Goal: Ask a question

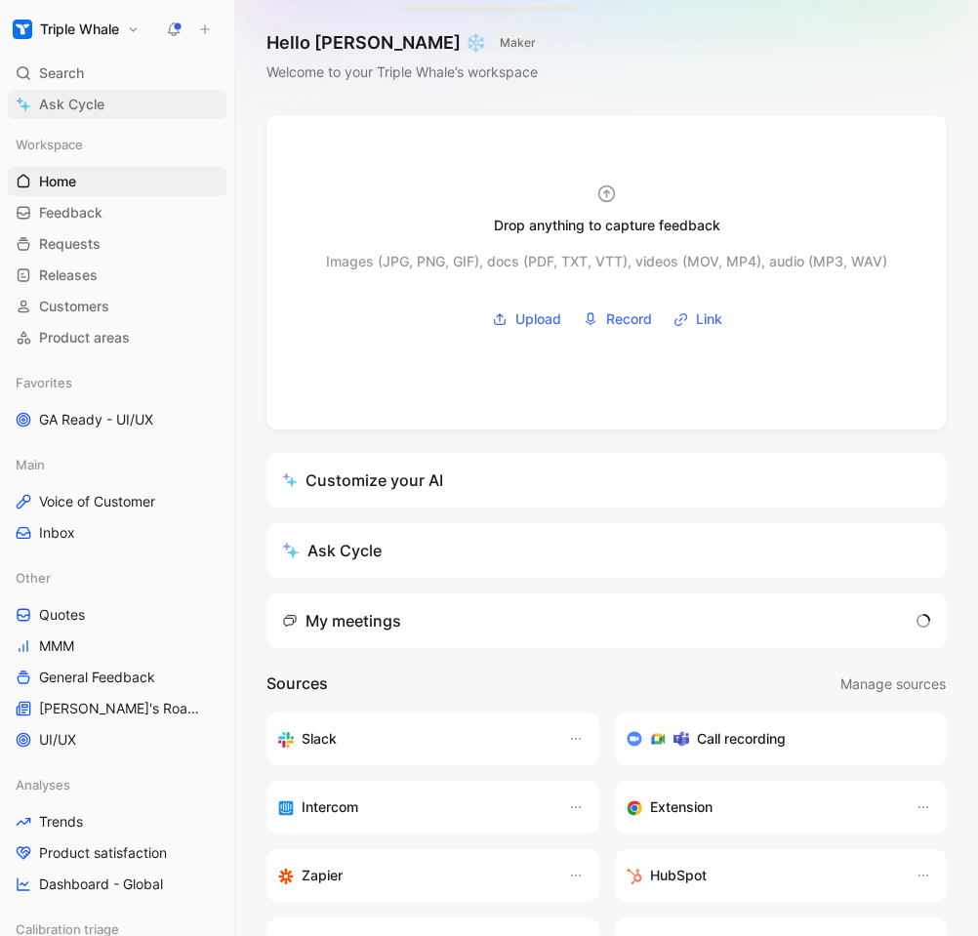
click at [72, 104] on span "Ask Cycle" at bounding box center [71, 104] width 65 height 23
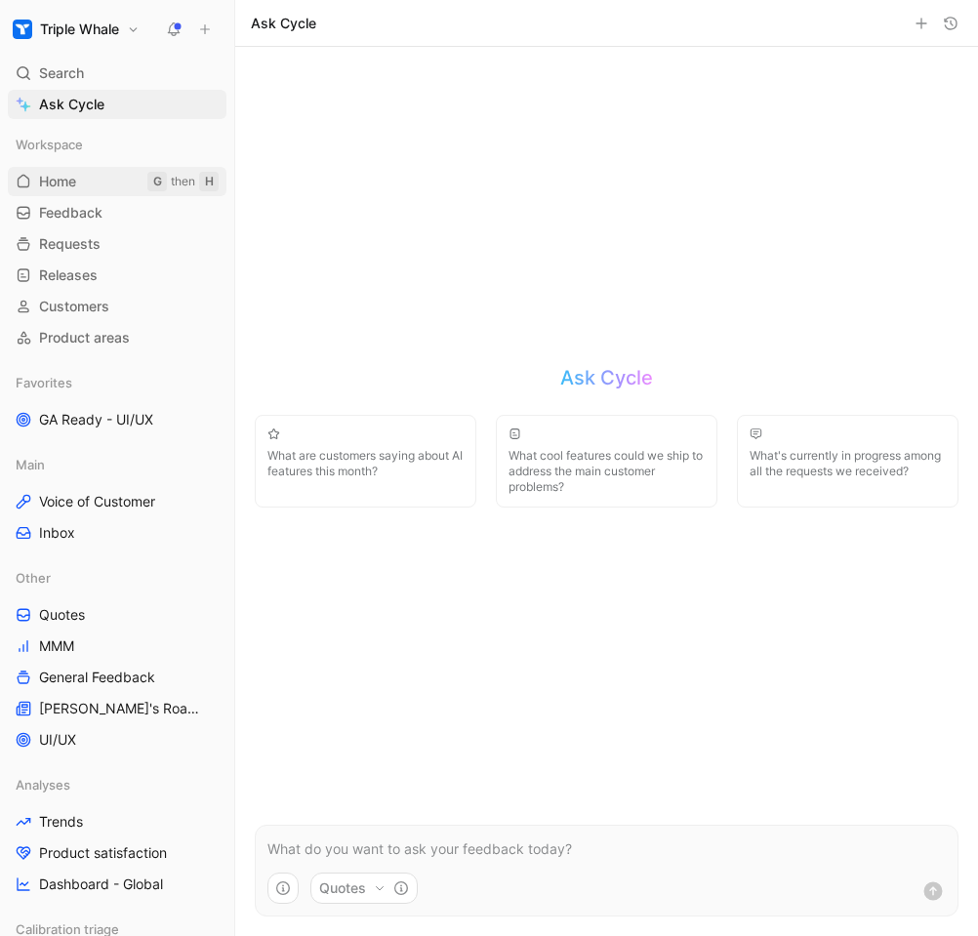
click at [76, 182] on span "Home" at bounding box center [57, 182] width 37 height 20
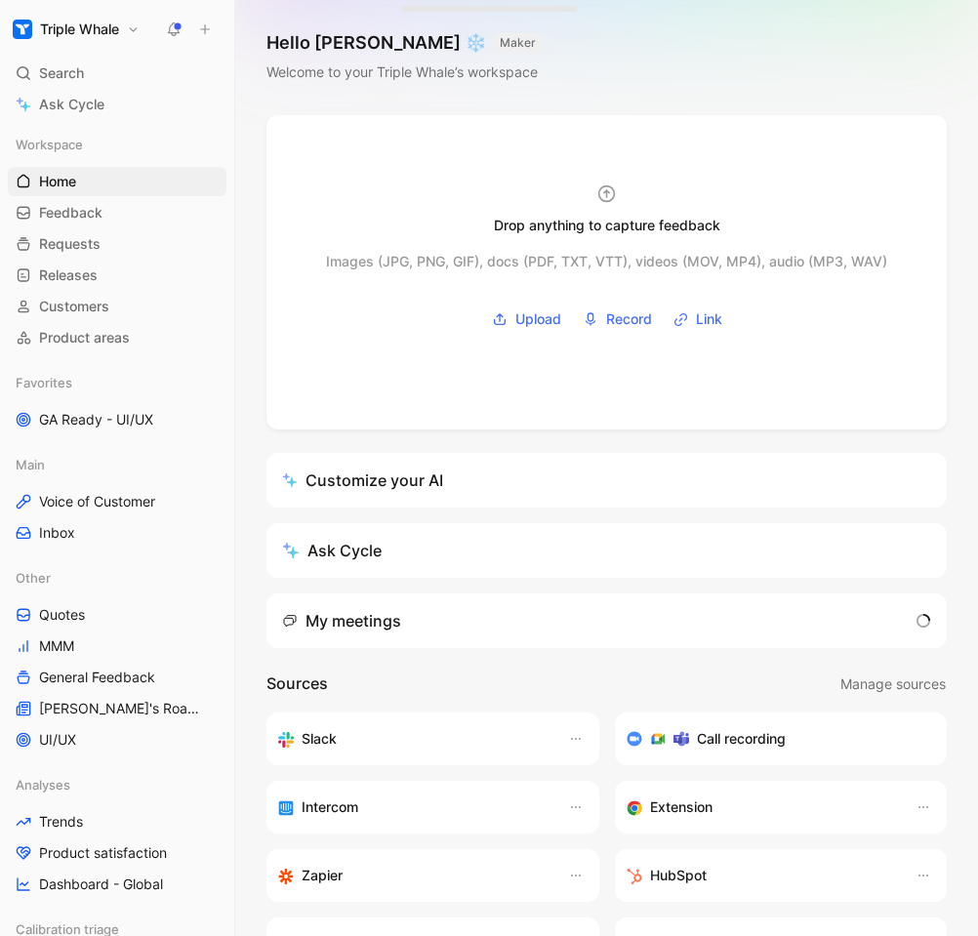
click at [745, 737] on h3 "Call recording" at bounding box center [741, 738] width 89 height 23
click at [678, 744] on use at bounding box center [681, 739] width 16 height 15
click at [633, 740] on use at bounding box center [633, 738] width 15 height 15
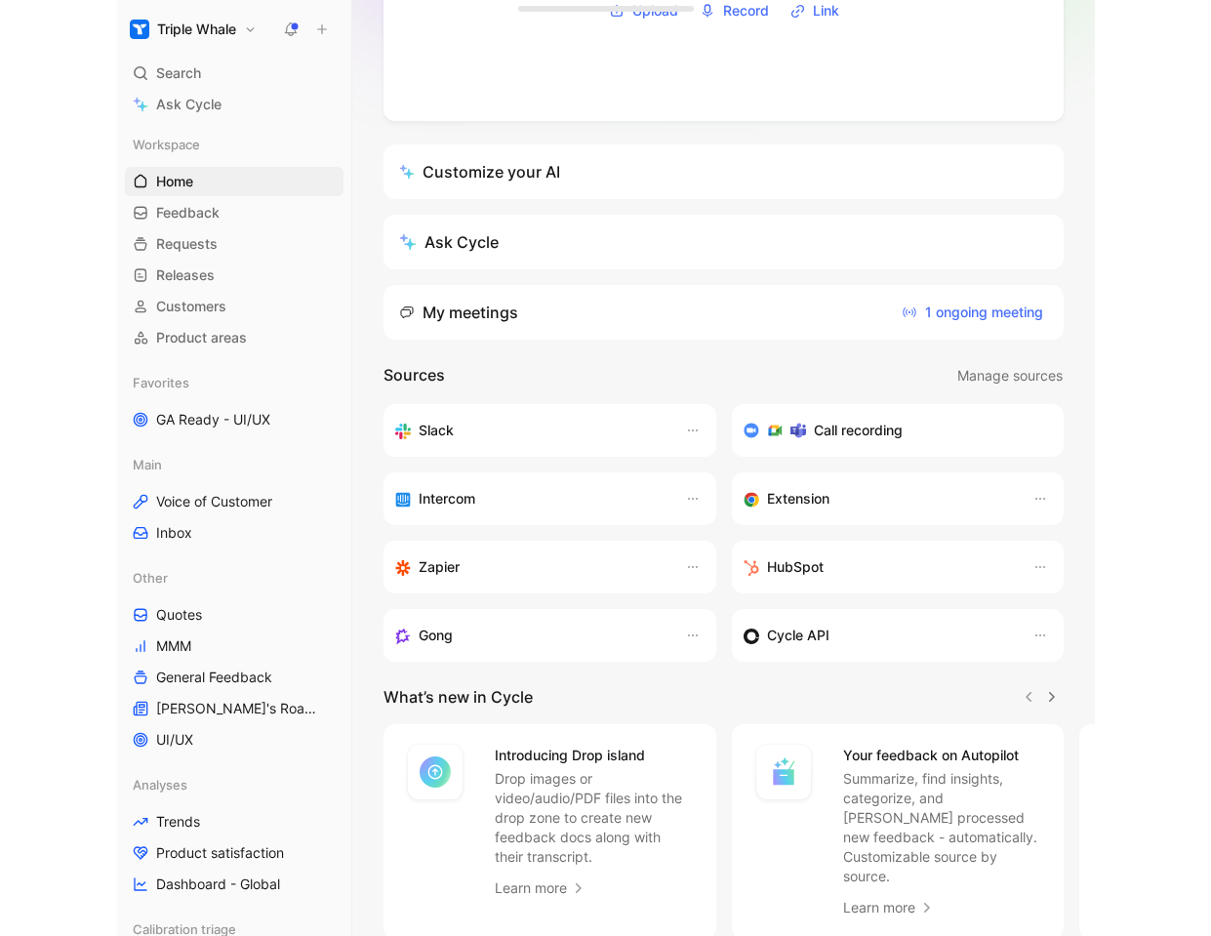
scroll to position [309, 0]
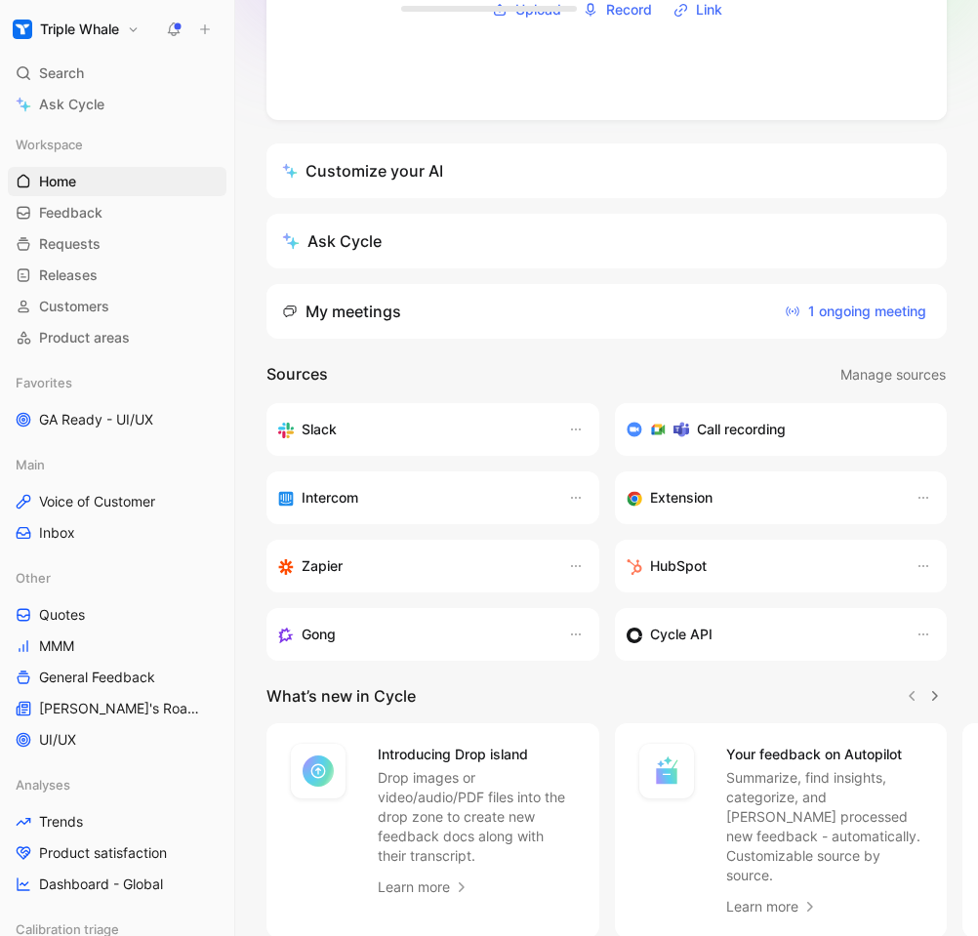
click at [707, 432] on h3 "Call recording" at bounding box center [741, 429] width 89 height 23
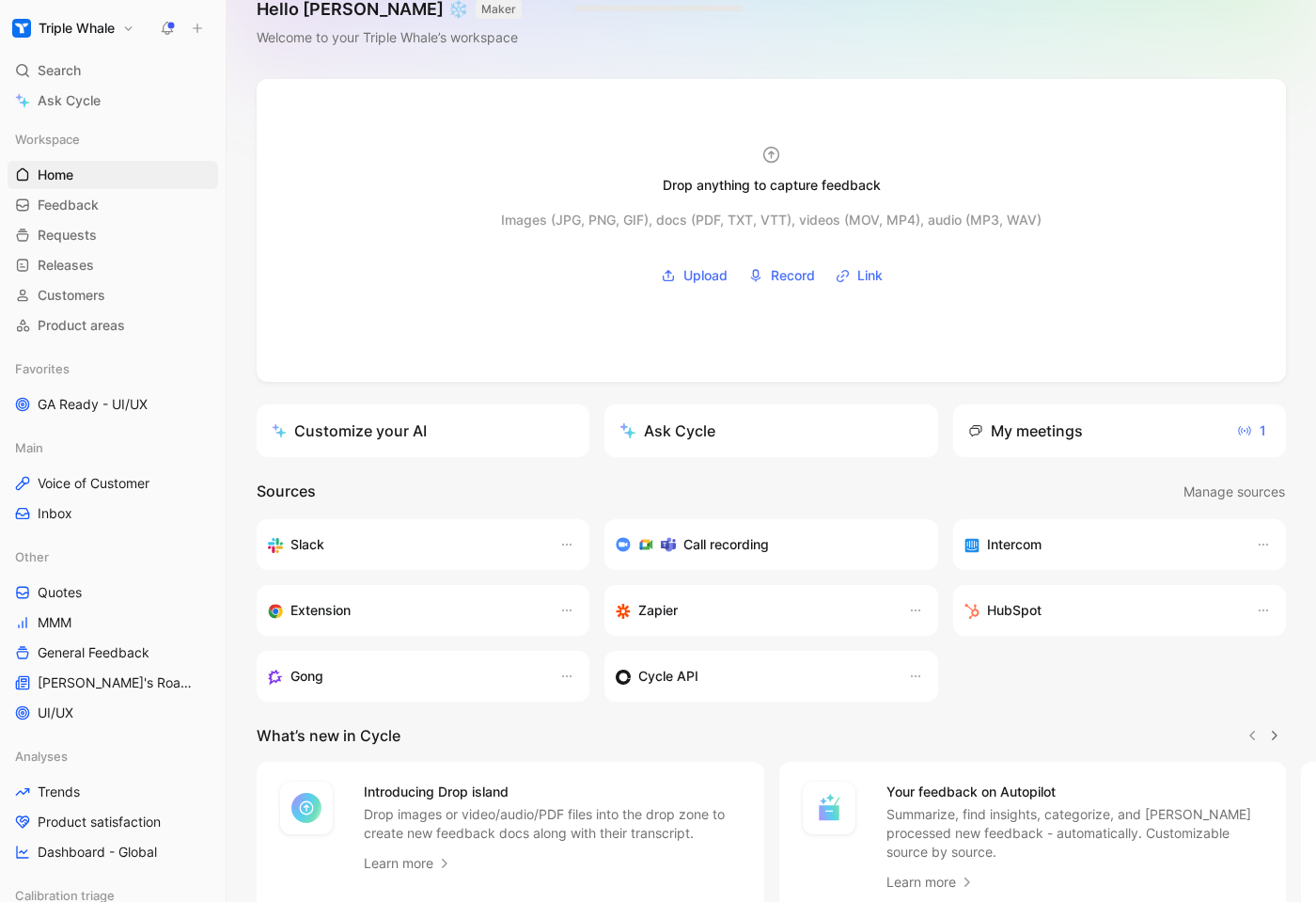
scroll to position [0, 0]
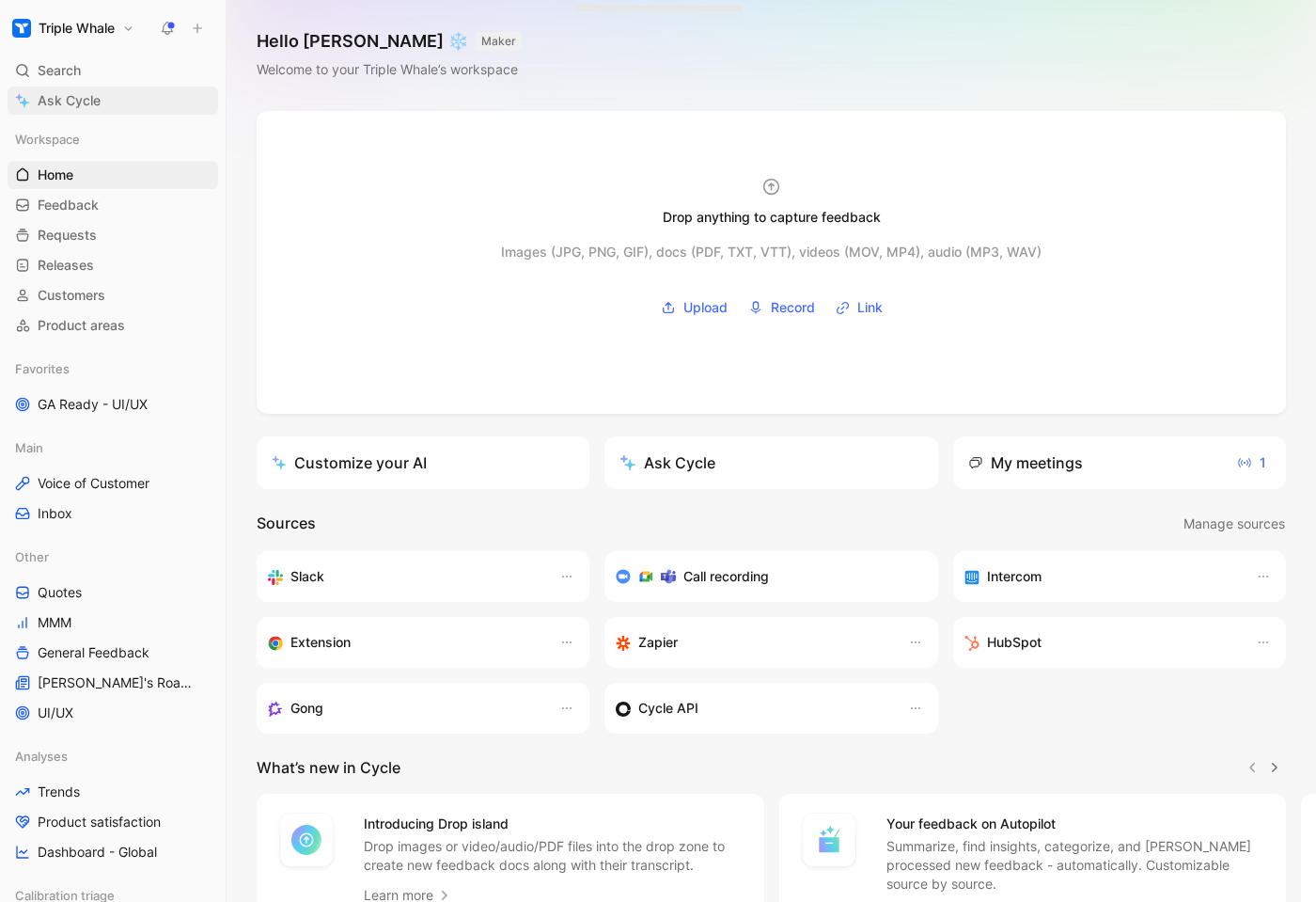
click at [85, 101] on span "Ask Cycle" at bounding box center [68, 100] width 63 height 22
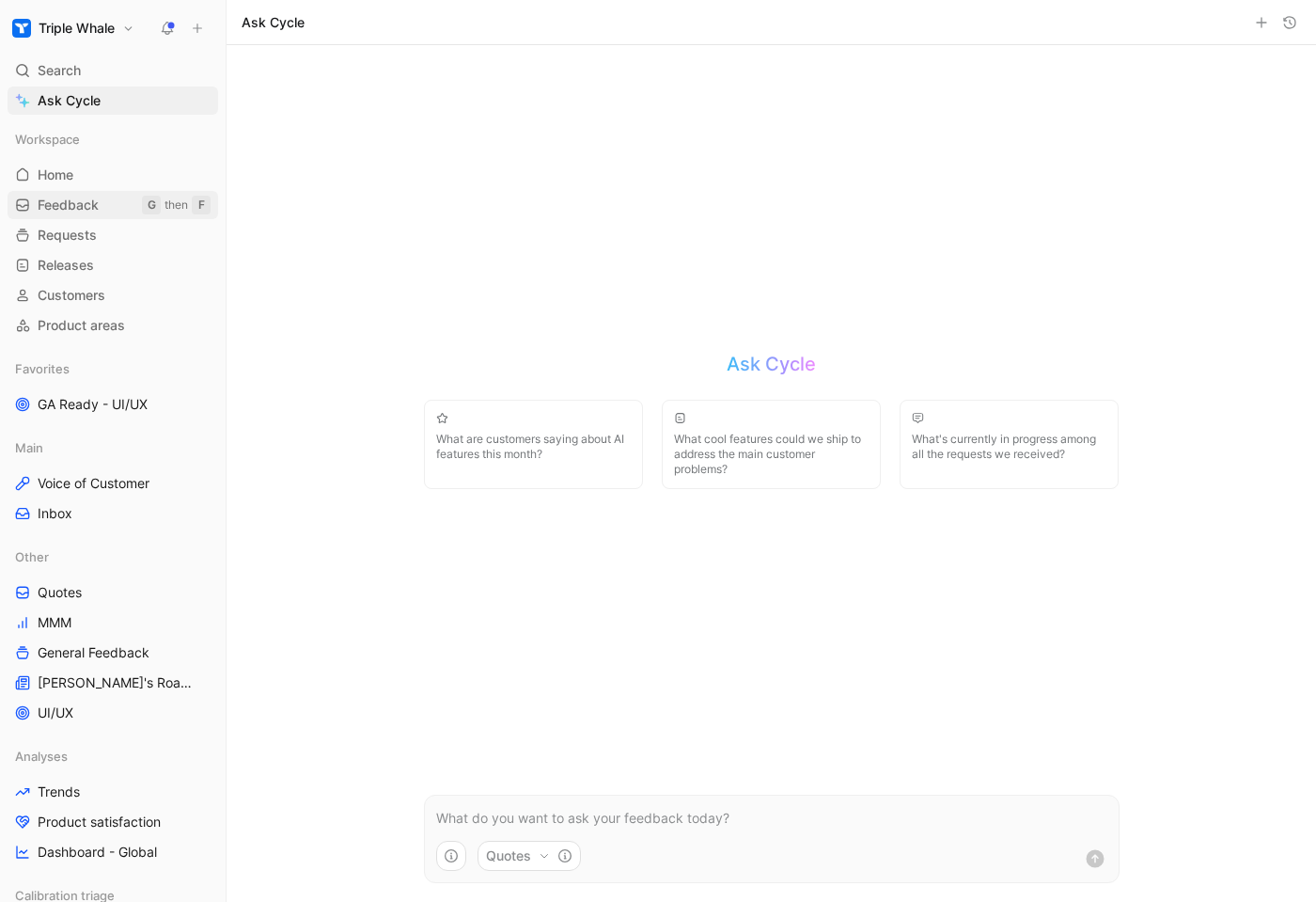
click at [88, 203] on span "Feedback" at bounding box center [67, 205] width 61 height 19
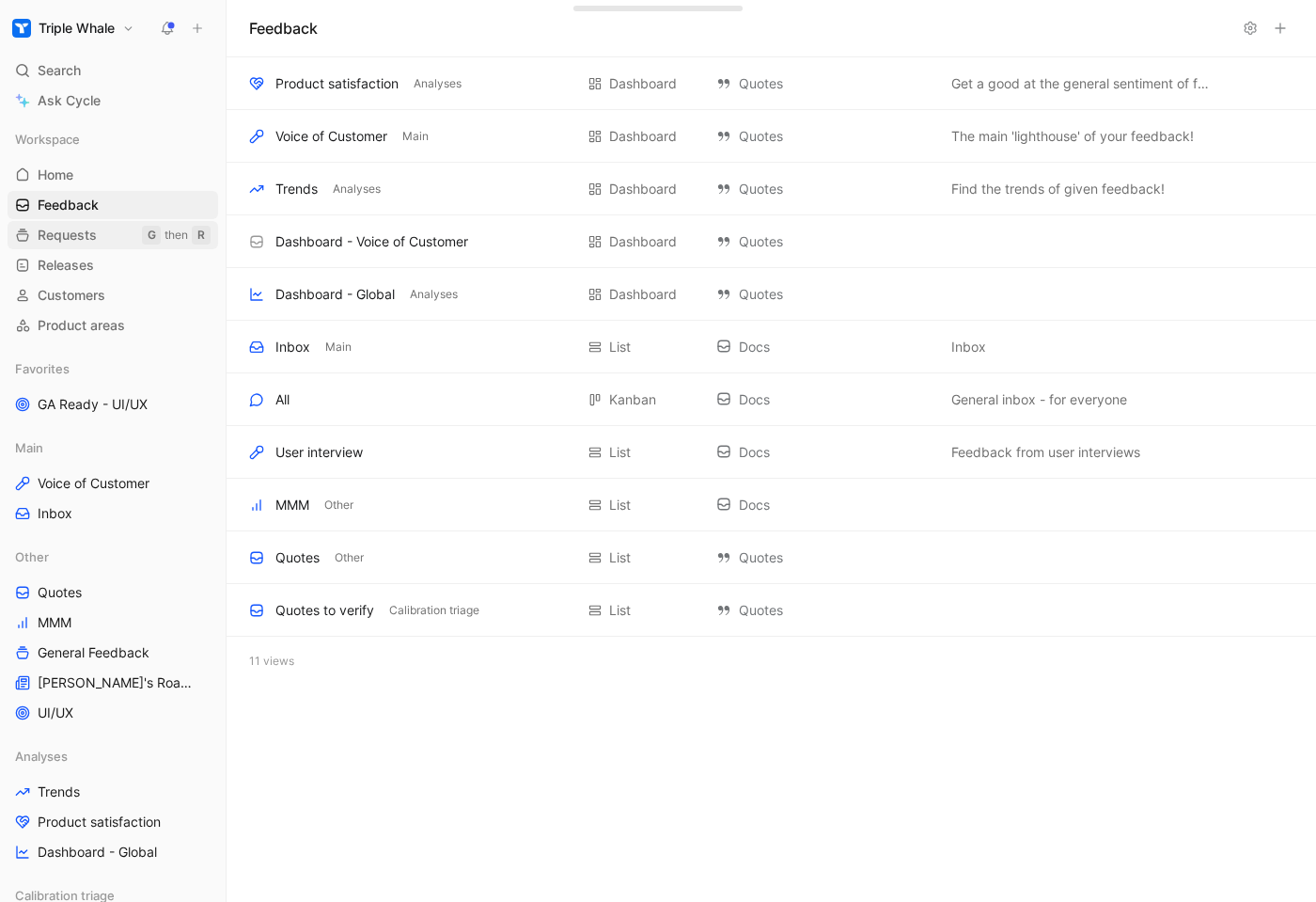
click at [81, 238] on span "Requests" at bounding box center [66, 235] width 59 height 19
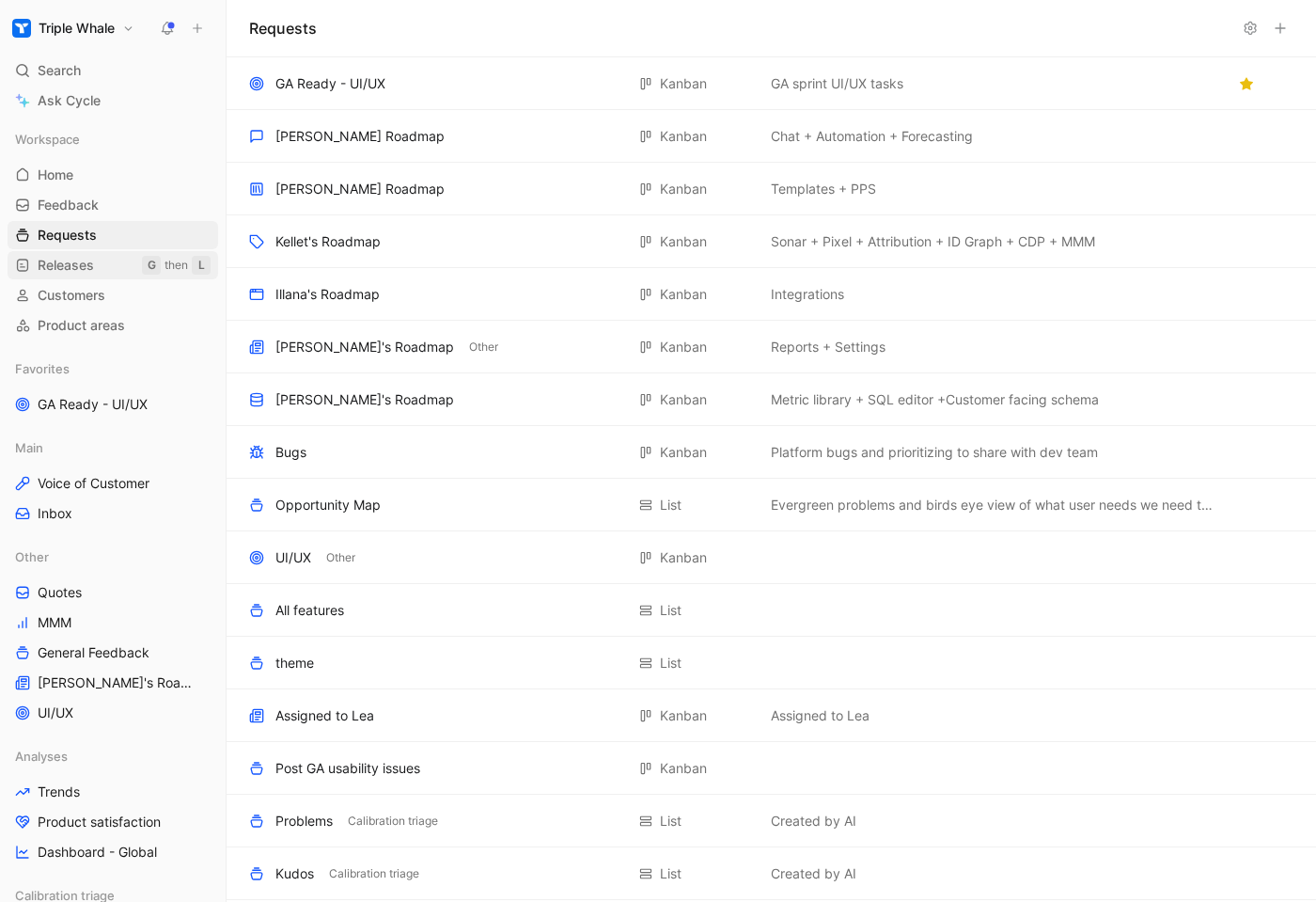
click at [82, 264] on span "Releases" at bounding box center [66, 265] width 57 height 19
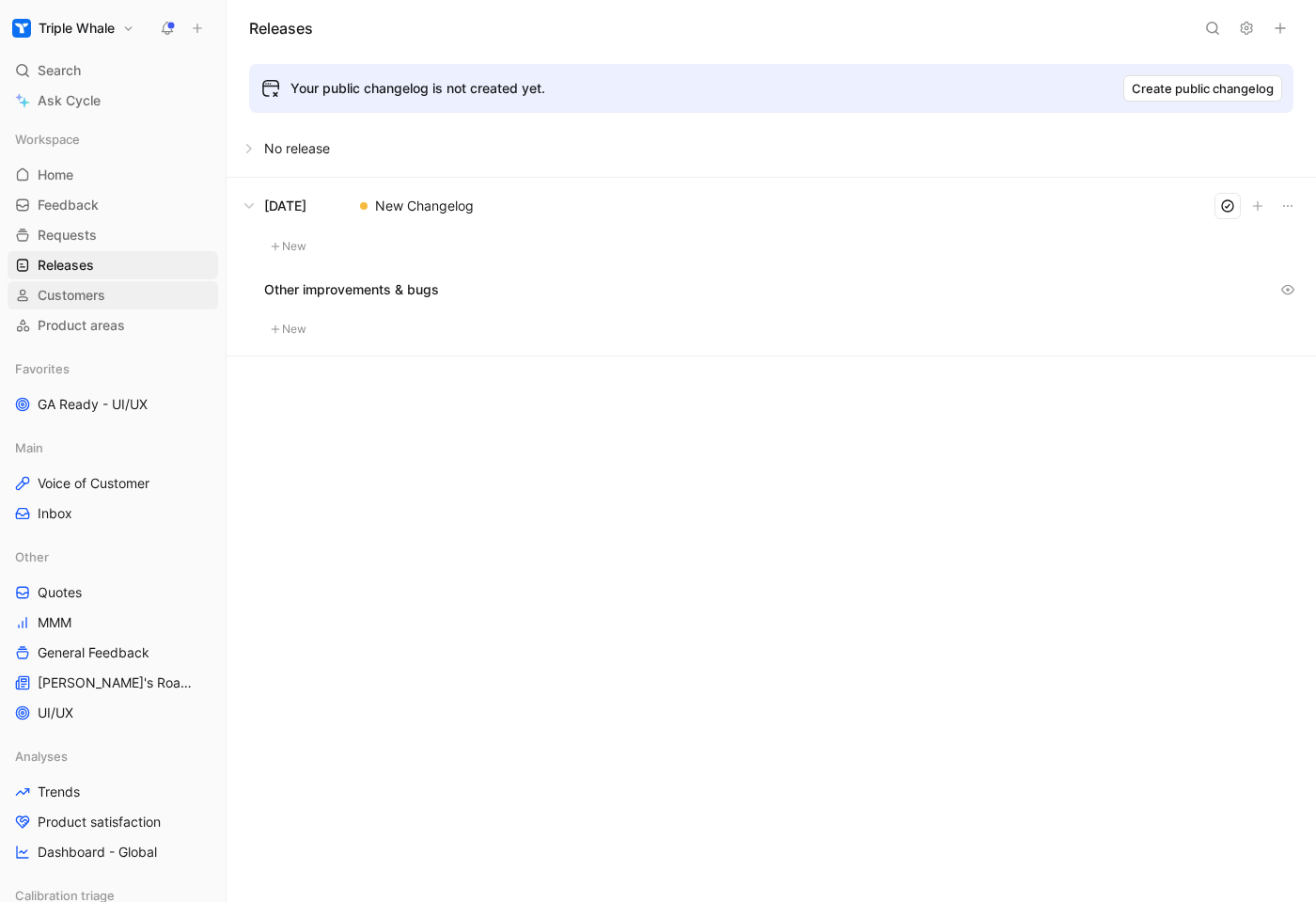
click at [80, 294] on span "Customers" at bounding box center [71, 296] width 67 height 19
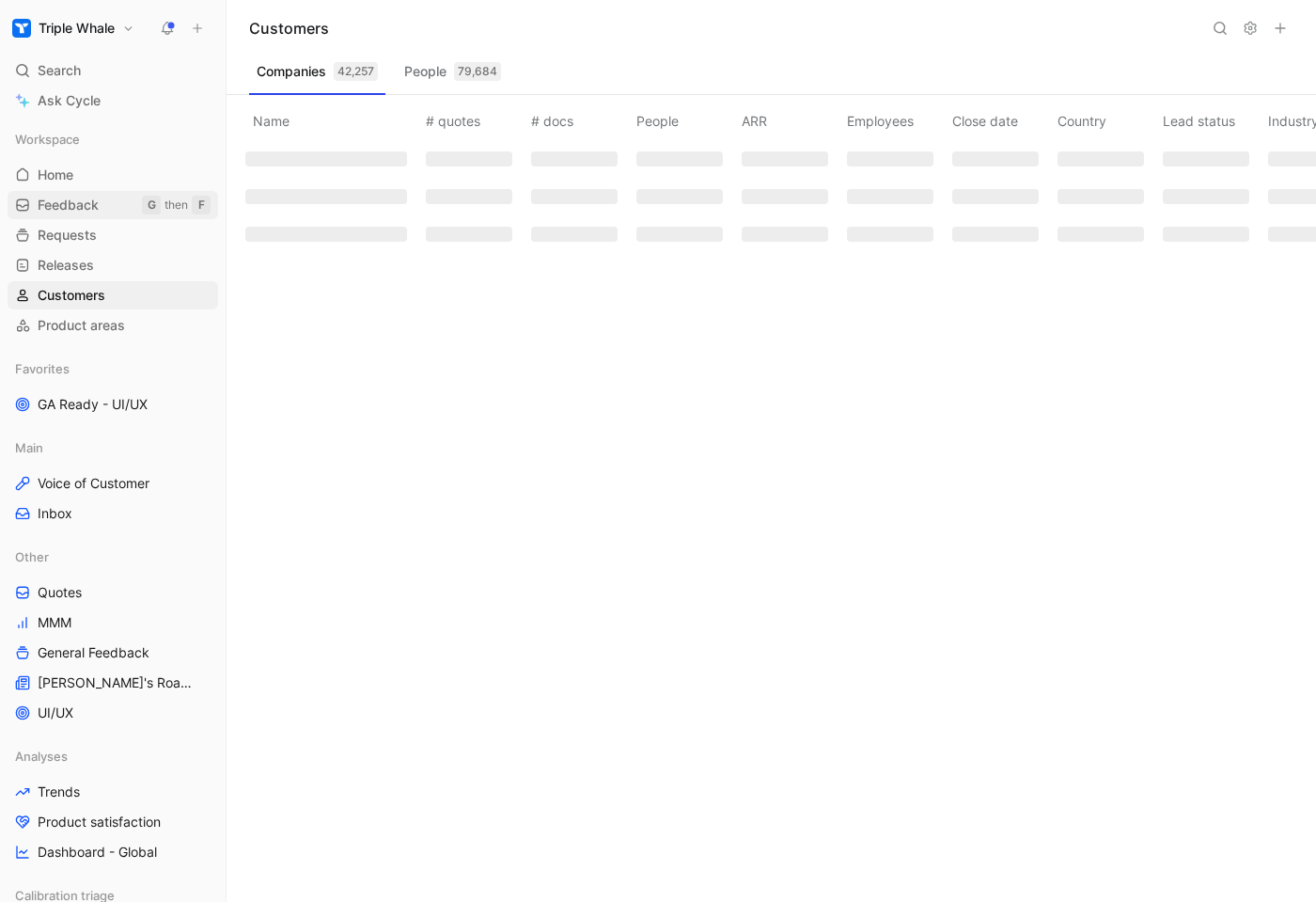
click at [81, 203] on span "Feedback" at bounding box center [67, 205] width 61 height 19
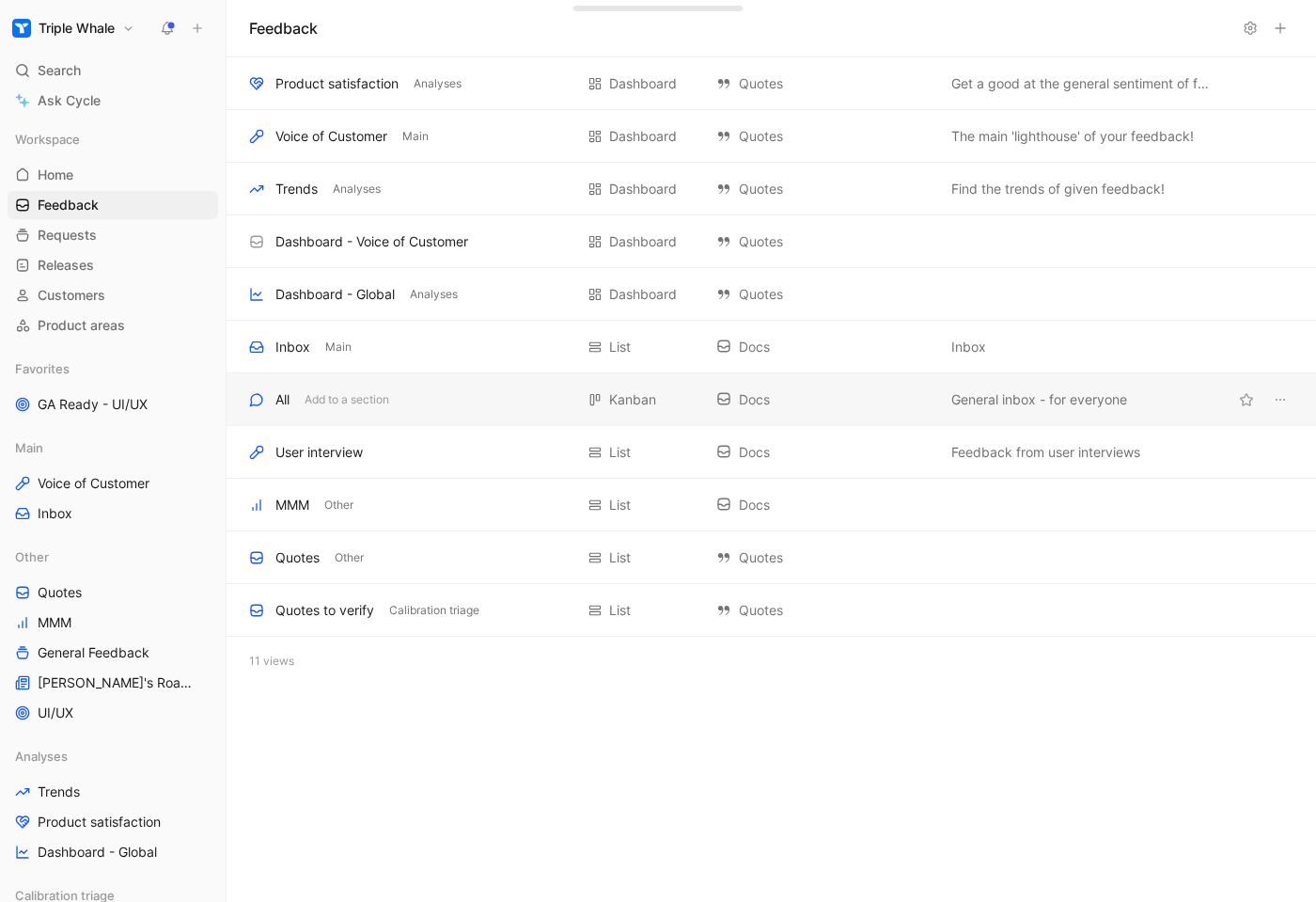
click at [285, 401] on div "All" at bounding box center [282, 399] width 14 height 22
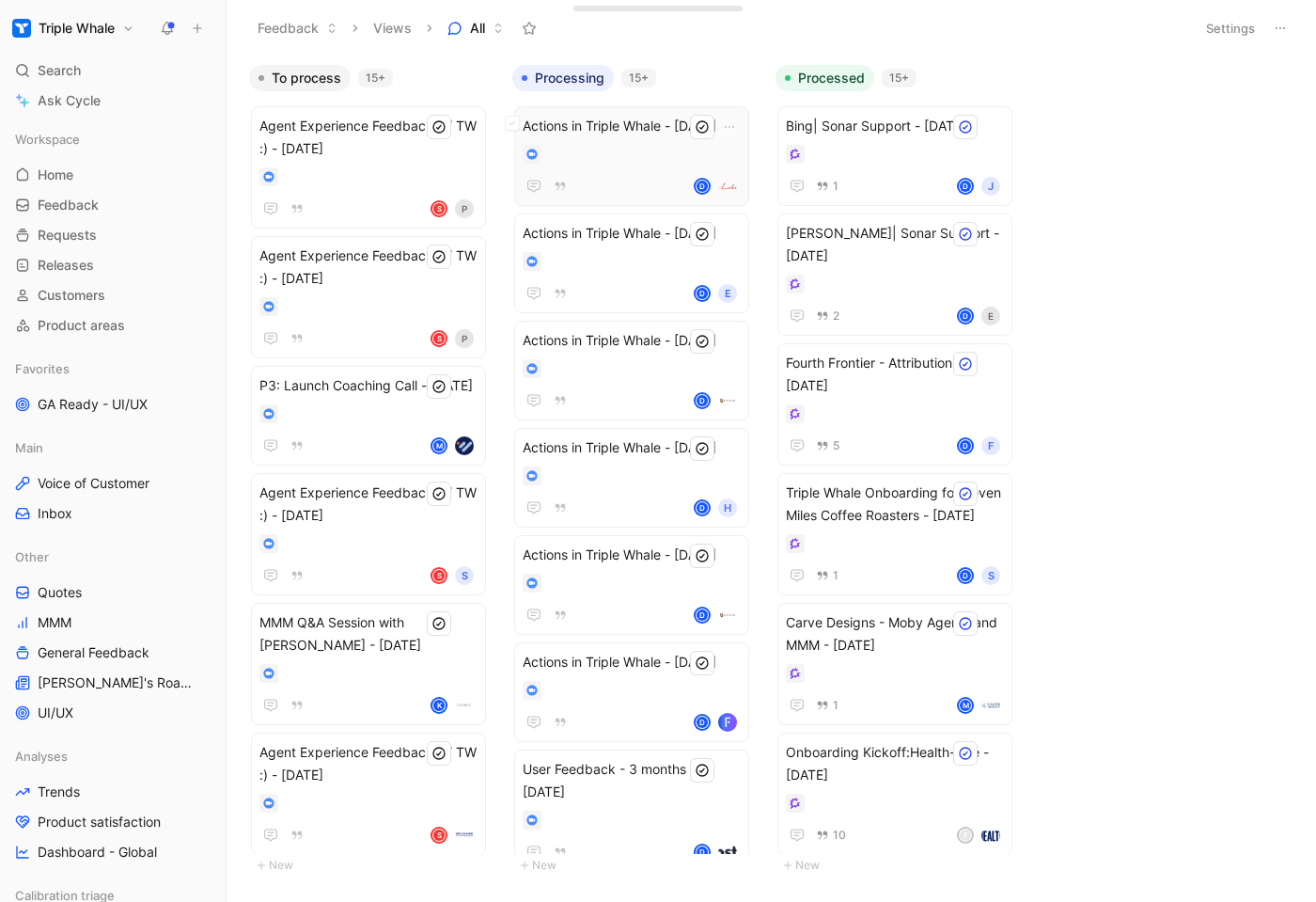
click at [571, 142] on div "Actions in Triple Whale - [DATE] D" at bounding box center [631, 156] width 218 height 83
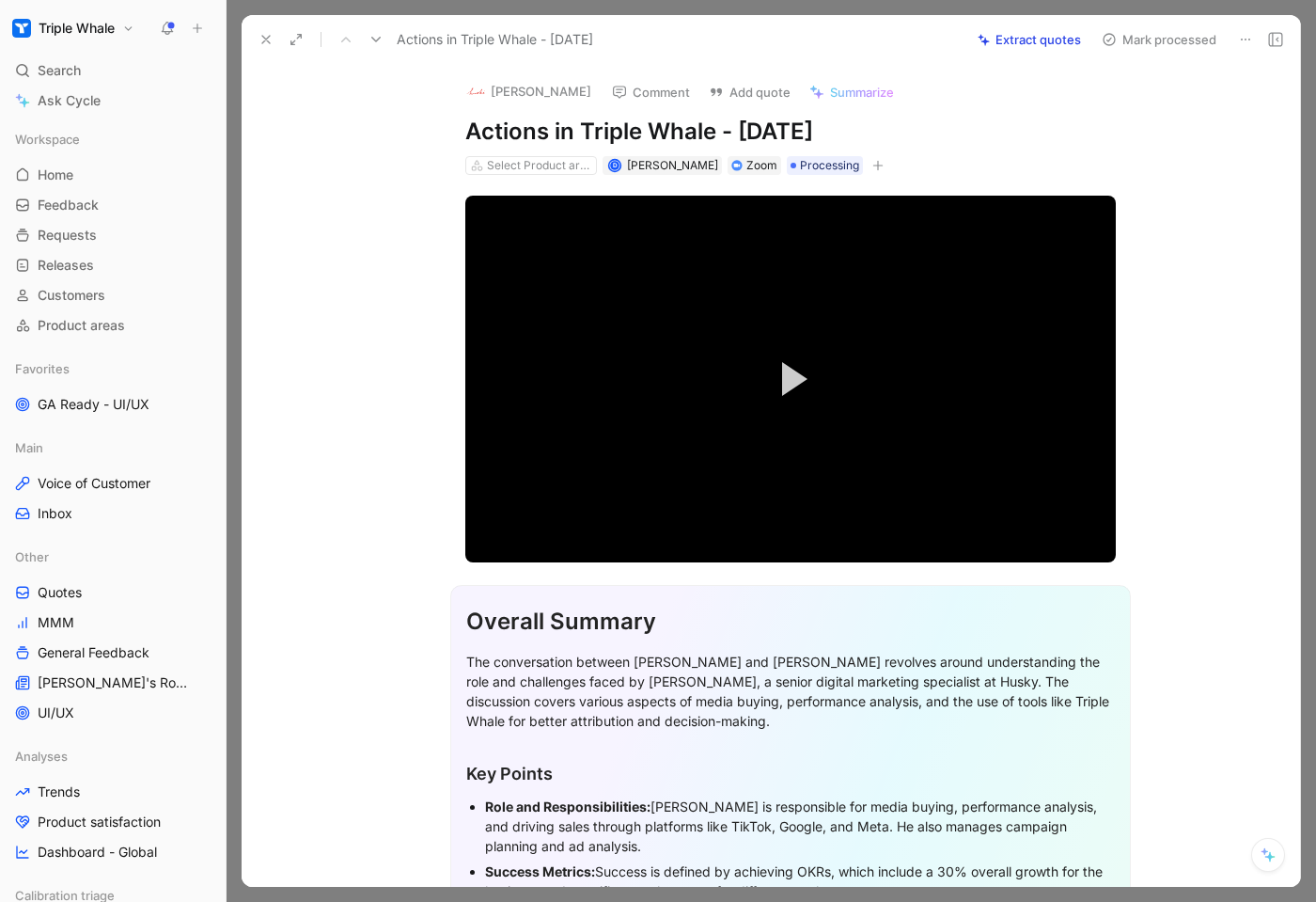
click at [798, 40] on use at bounding box center [1276, 40] width 13 height 13
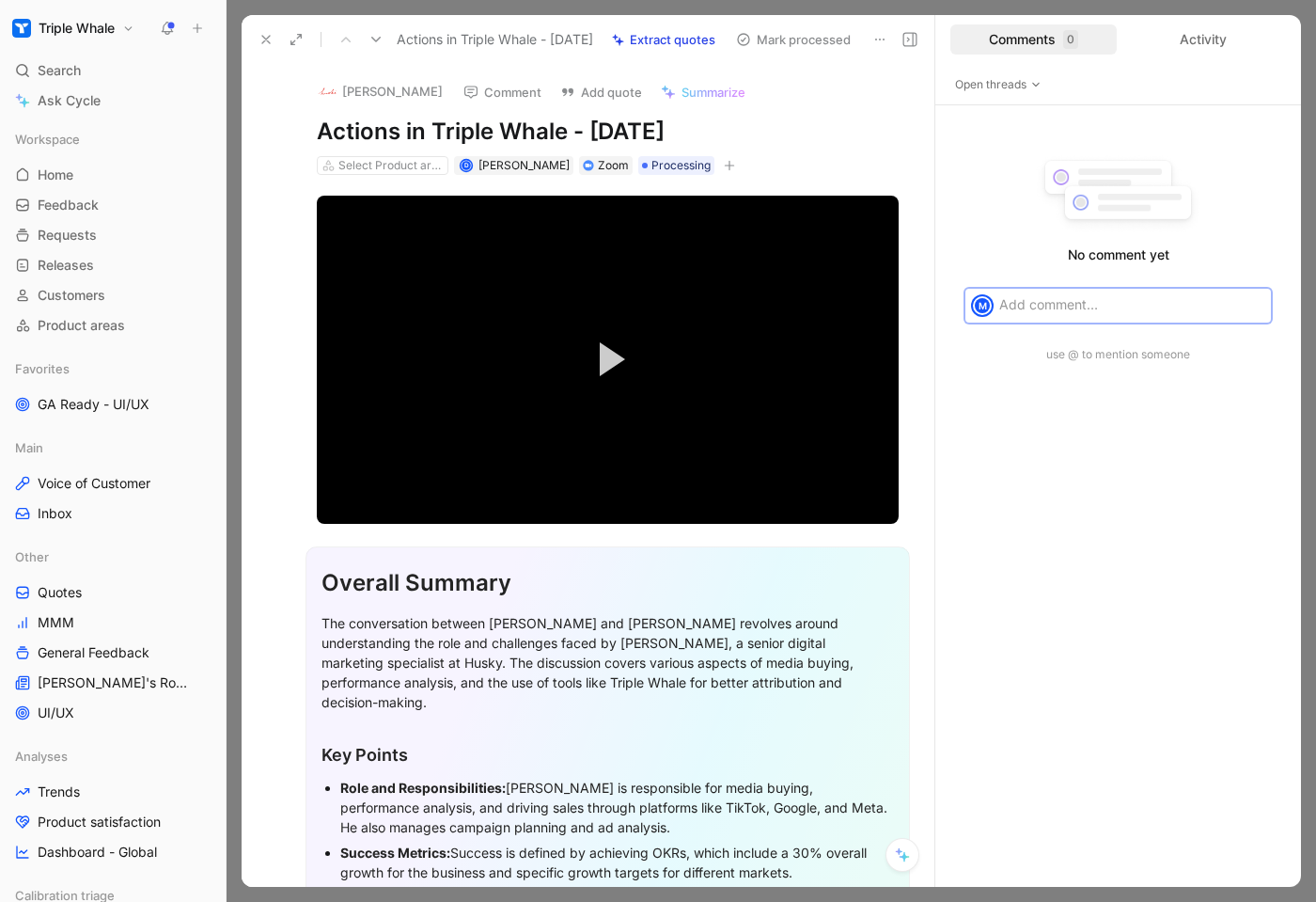
click at [798, 34] on icon at bounding box center [910, 40] width 15 height 15
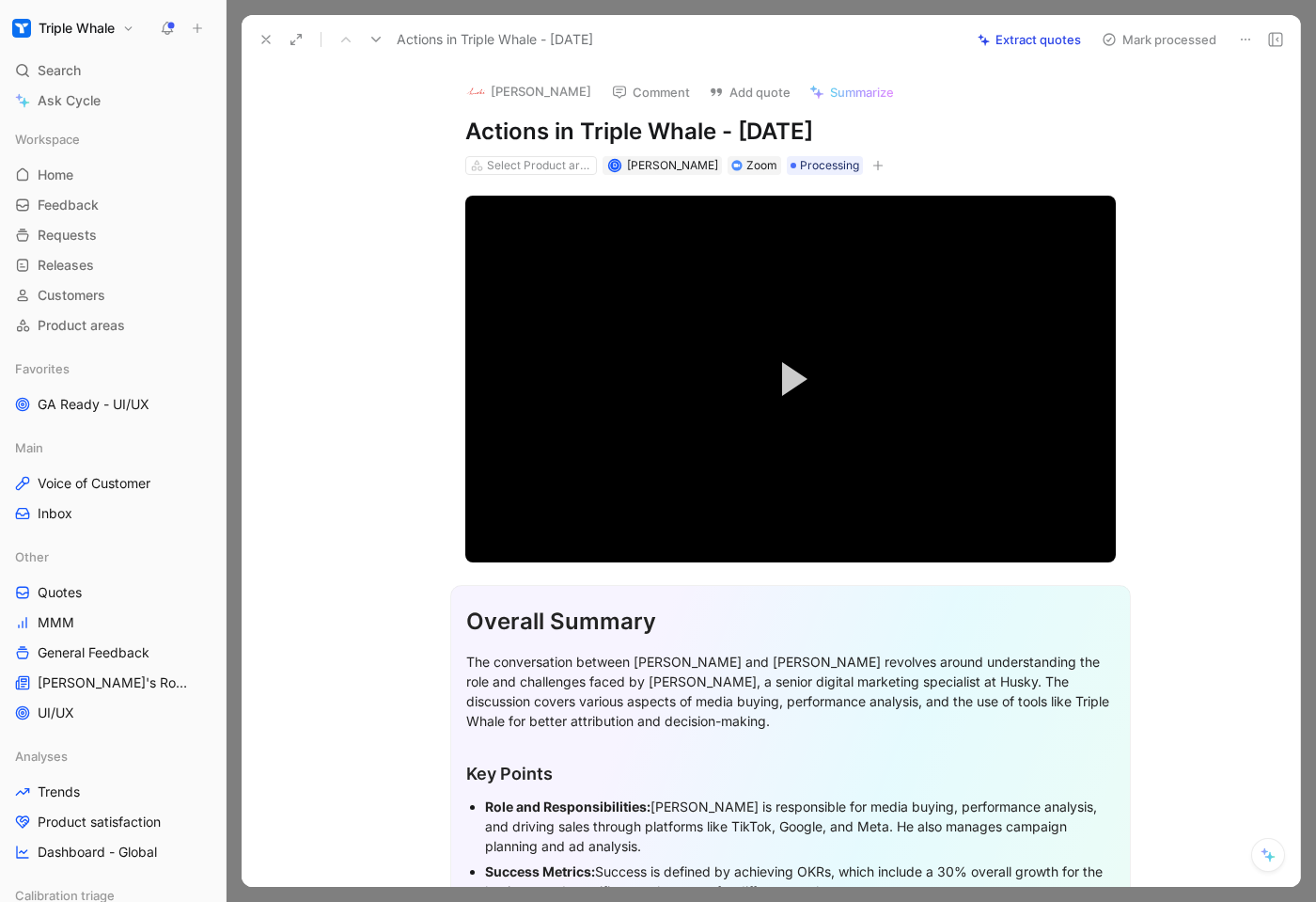
click at [798, 40] on button "Extract quotes" at bounding box center [1029, 39] width 120 height 26
click at [798, 34] on icon at bounding box center [1276, 40] width 15 height 15
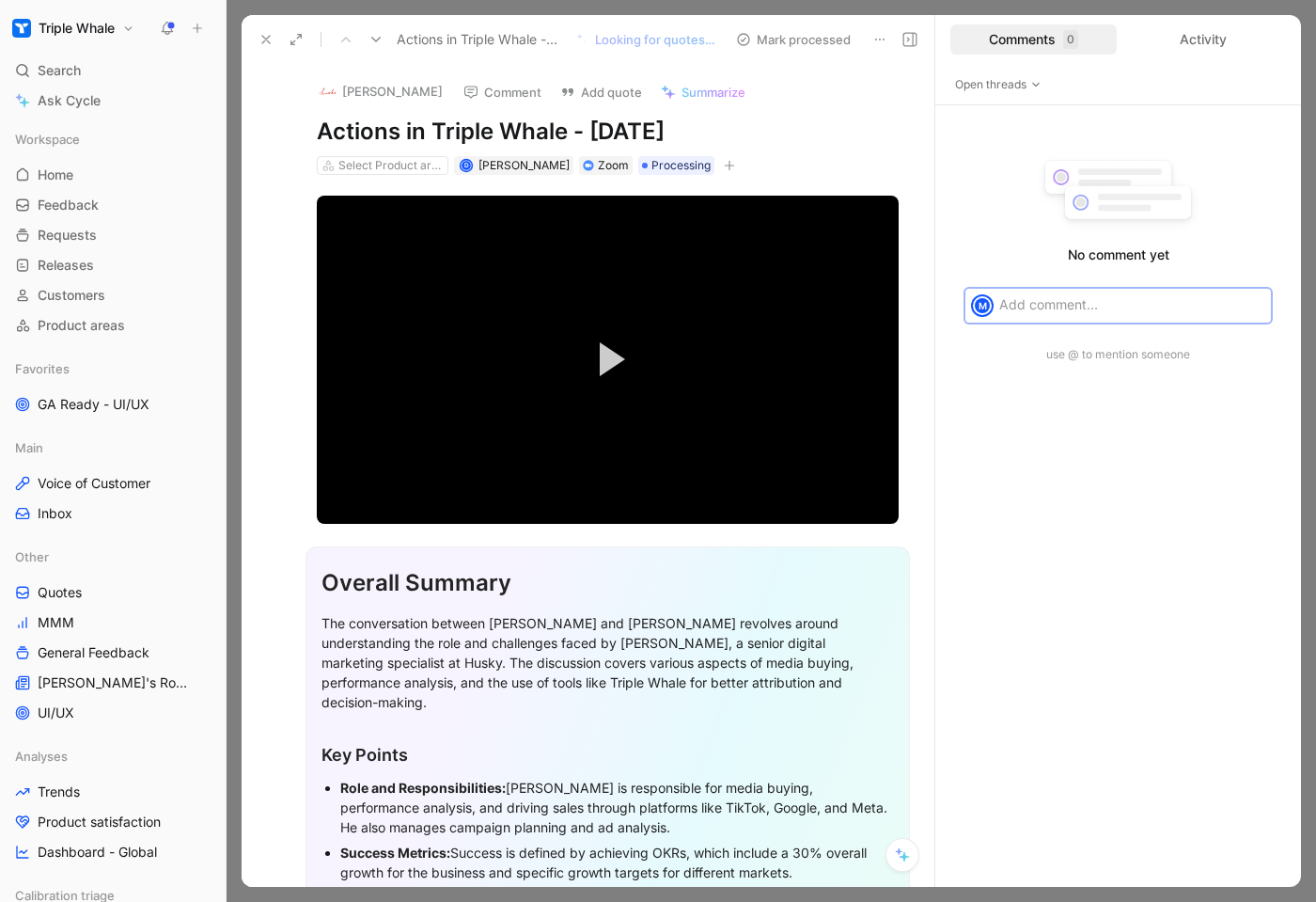
click at [798, 40] on icon at bounding box center [910, 40] width 15 height 15
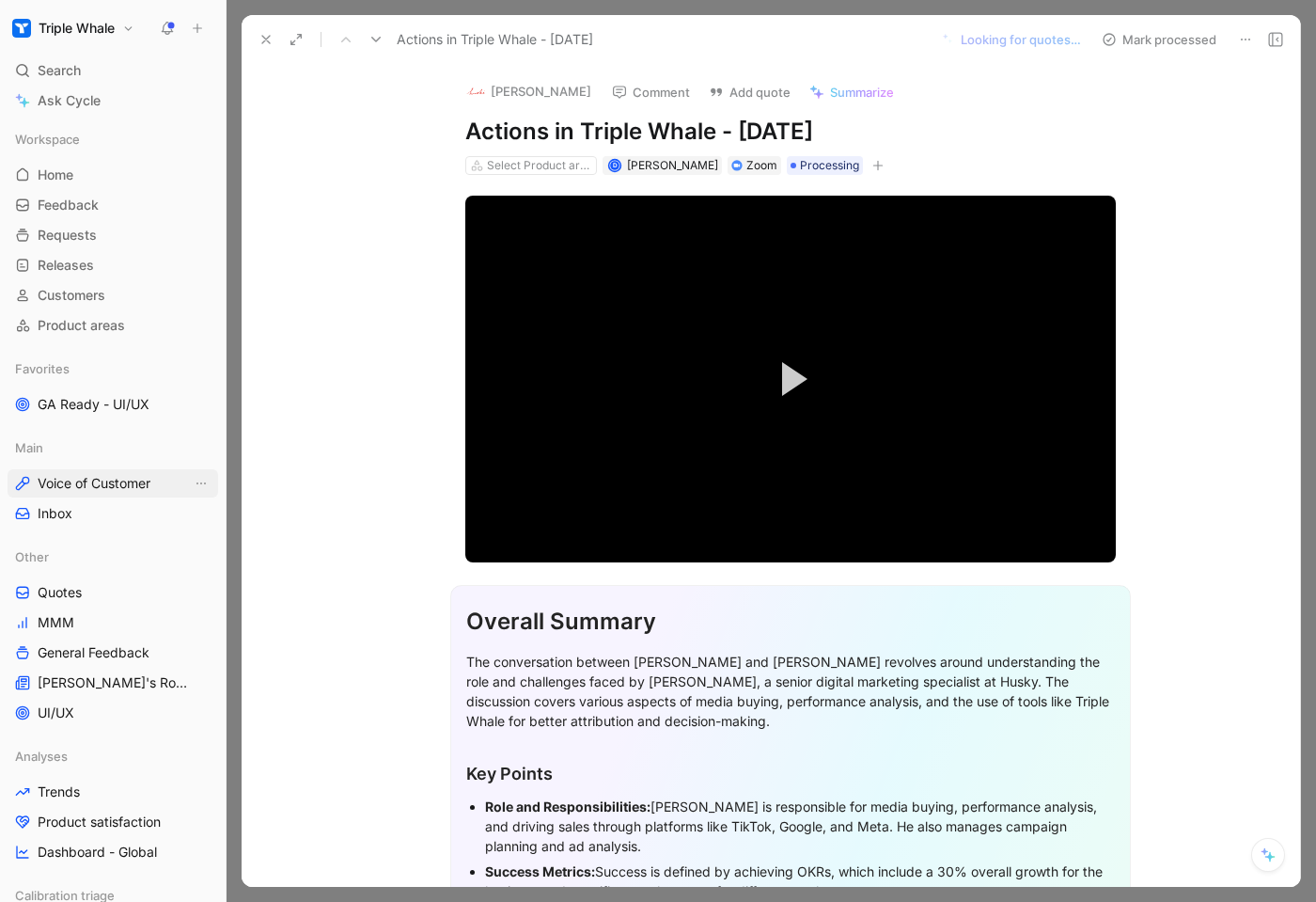
click at [69, 478] on span "Voice of Customer" at bounding box center [93, 484] width 113 height 19
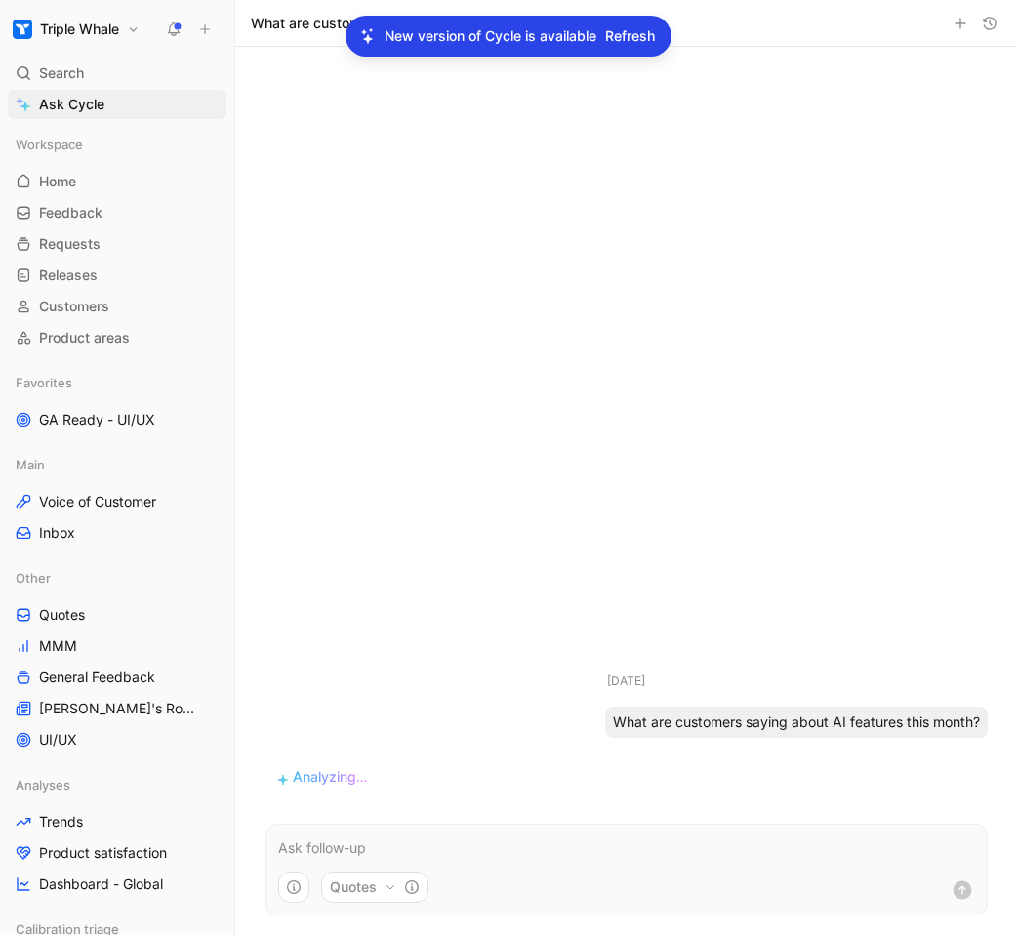
click at [633, 27] on span "Refresh" at bounding box center [630, 35] width 50 height 23
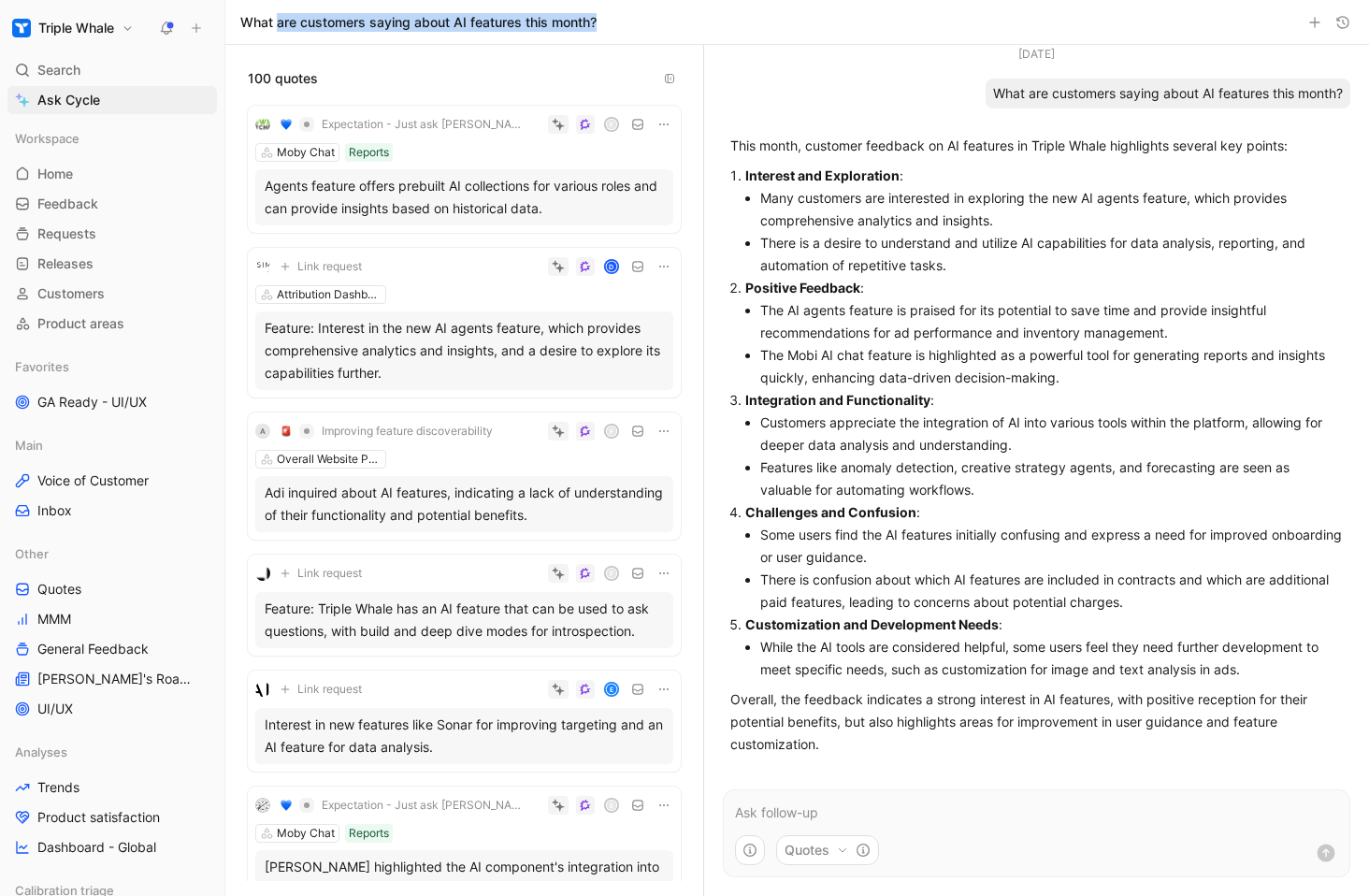
drag, startPoint x: 278, startPoint y: 24, endPoint x: 659, endPoint y: 18, distance: 381.0
click at [659, 18] on div "What are customers saying about AI features this month?" at bounding box center [797, 22] width 1144 height 45
click at [312, 23] on h1 "What are customers saying about AI features this month?" at bounding box center [419, 23] width 357 height 19
drag, startPoint x: 276, startPoint y: 23, endPoint x: 620, endPoint y: 21, distance: 344.0
click at [620, 21] on div "What are customers saying about AI features this month?" at bounding box center [797, 22] width 1144 height 45
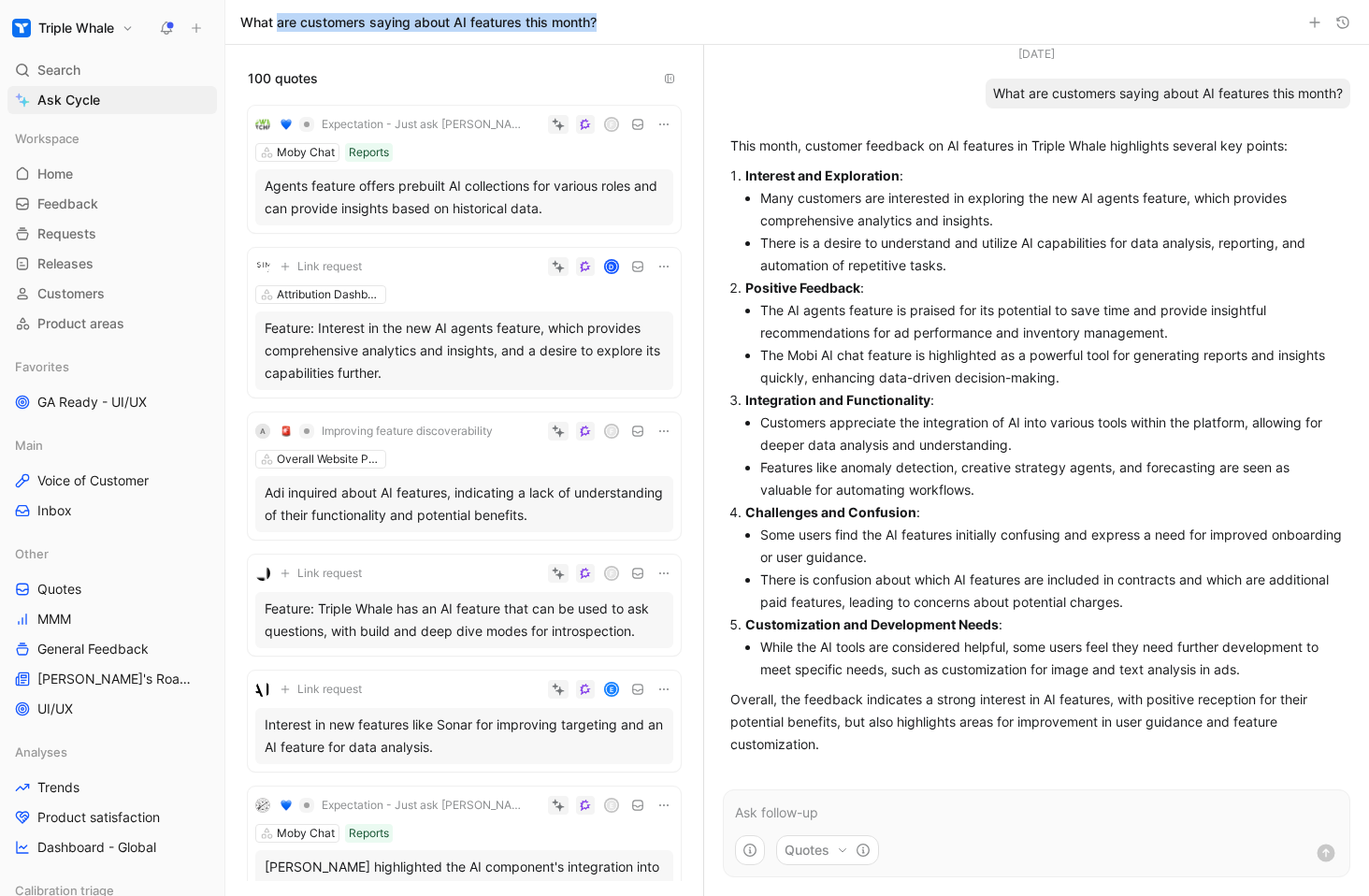
click at [627, 21] on div "What are customers saying about AI features this month?" at bounding box center [797, 22] width 1144 height 45
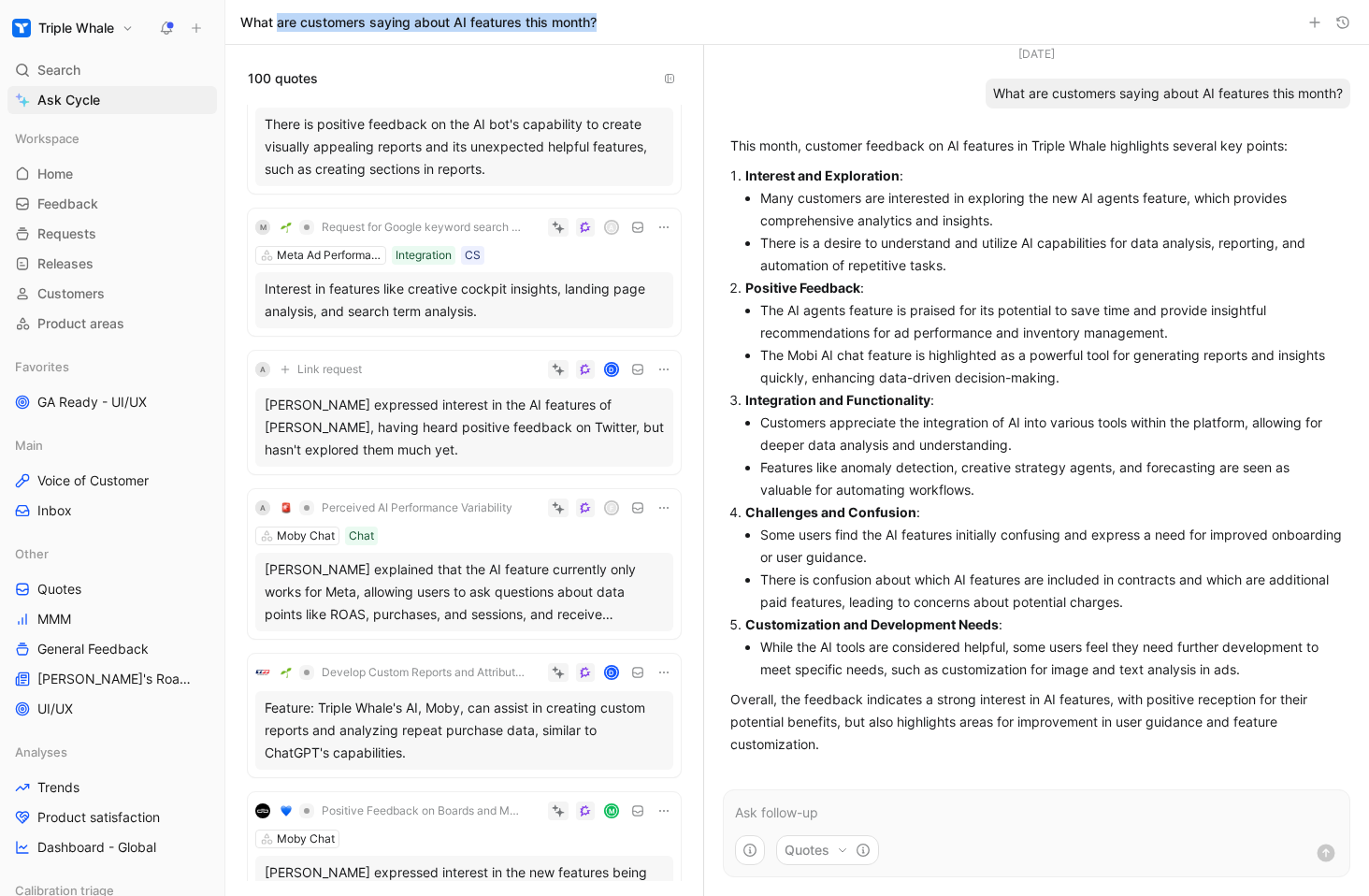
scroll to position [8583, 0]
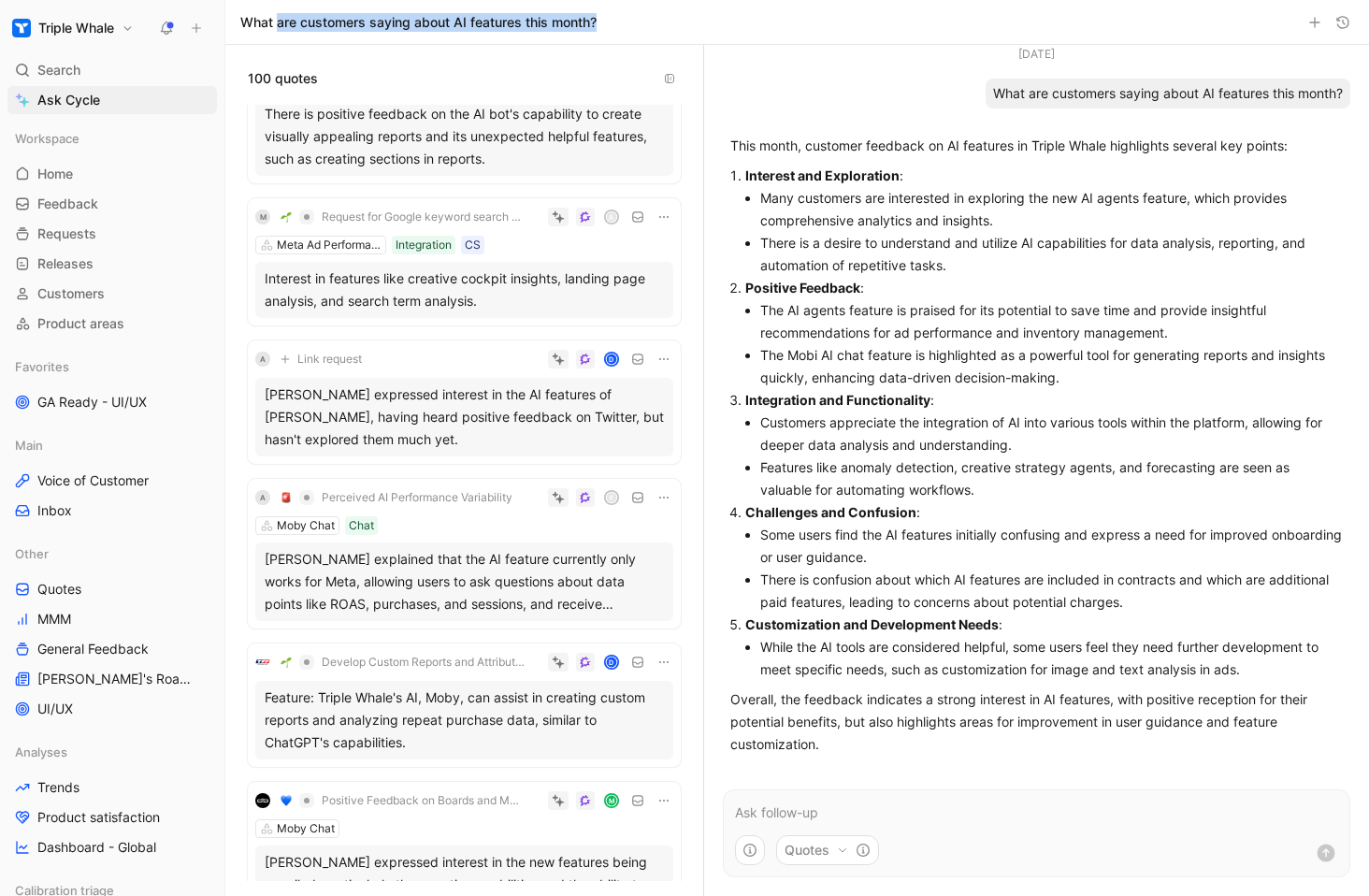
drag, startPoint x: 752, startPoint y: 170, endPoint x: 885, endPoint y: 182, distance: 133.5
click at [888, 181] on strong "Interest and Exploration" at bounding box center [823, 175] width 154 height 16
drag, startPoint x: 804, startPoint y: 194, endPoint x: 979, endPoint y: 232, distance: 179.1
click at [974, 232] on ul "Many customers are interested in exploring the new AI agents feature, which pro…" at bounding box center [1044, 232] width 597 height 90
click at [974, 297] on p "Positive Feedback :" at bounding box center [1044, 287] width 597 height 22
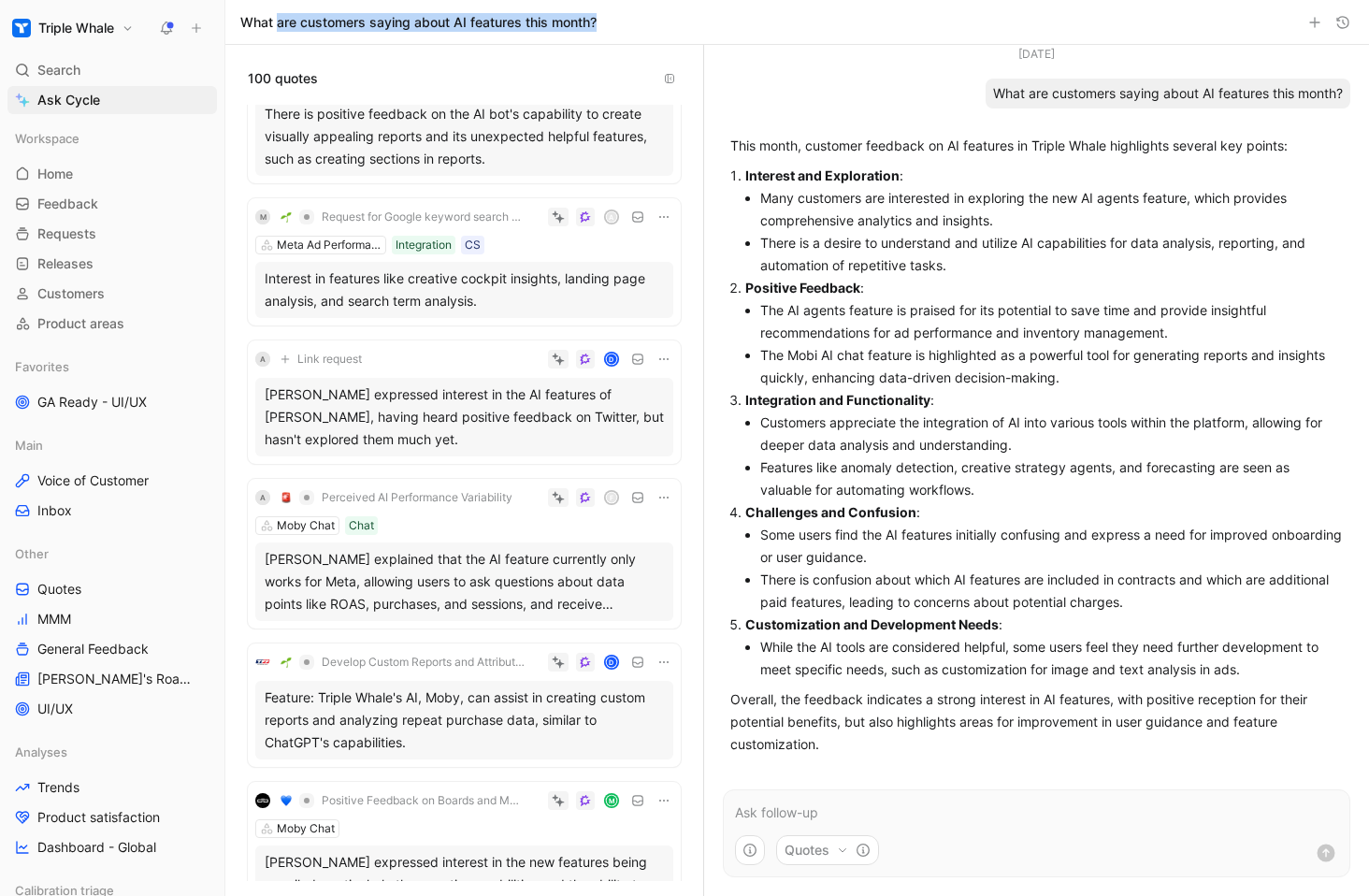
drag, startPoint x: 851, startPoint y: 316, endPoint x: 1008, endPoint y: 361, distance: 163.3
click at [974, 360] on ul "The AI agents feature is praised for its potential to save time and provide ins…" at bounding box center [1044, 344] width 597 height 90
drag, startPoint x: 808, startPoint y: 355, endPoint x: 952, endPoint y: 393, distance: 148.9
click at [954, 393] on ol "Interest and Exploration : Many customers are interested in exploring the new A…" at bounding box center [1036, 423] width 613 height 517
click at [851, 430] on li "Customers appreciate the integration of AI into various tools within the platfo…" at bounding box center [1052, 433] width 583 height 45
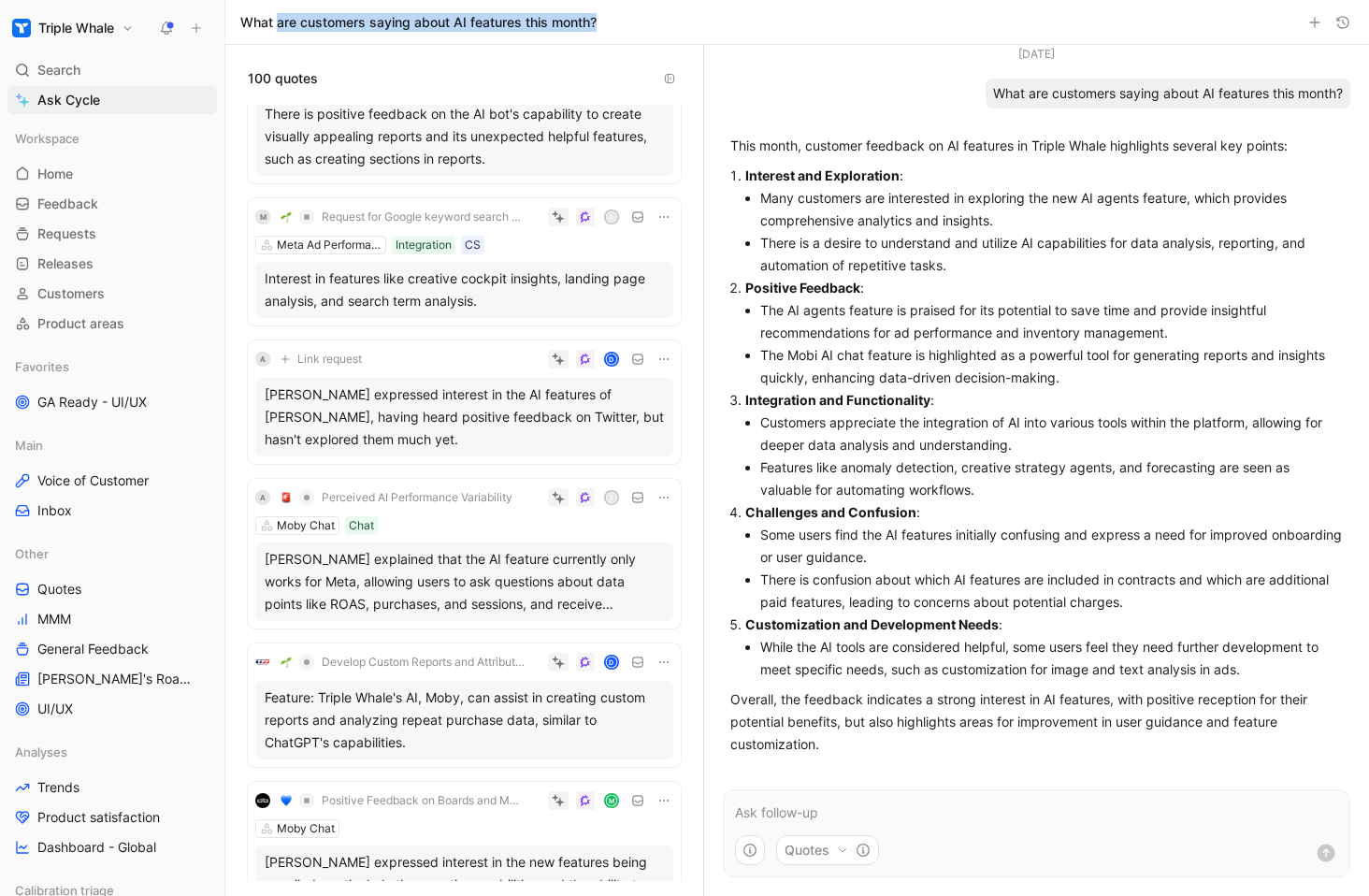
drag, startPoint x: 772, startPoint y: 418, endPoint x: 1021, endPoint y: 477, distance: 255.9
click at [974, 477] on ul "Customers appreciate the integration of AI into various tools within the platfo…" at bounding box center [1044, 456] width 597 height 90
drag, startPoint x: 774, startPoint y: 537, endPoint x: 1013, endPoint y: 556, distance: 239.8
click at [974, 556] on li "Some users find the AI features initially confusing and express a need for impr…" at bounding box center [1052, 545] width 583 height 45
drag, startPoint x: 784, startPoint y: 580, endPoint x: 1025, endPoint y: 612, distance: 243.1
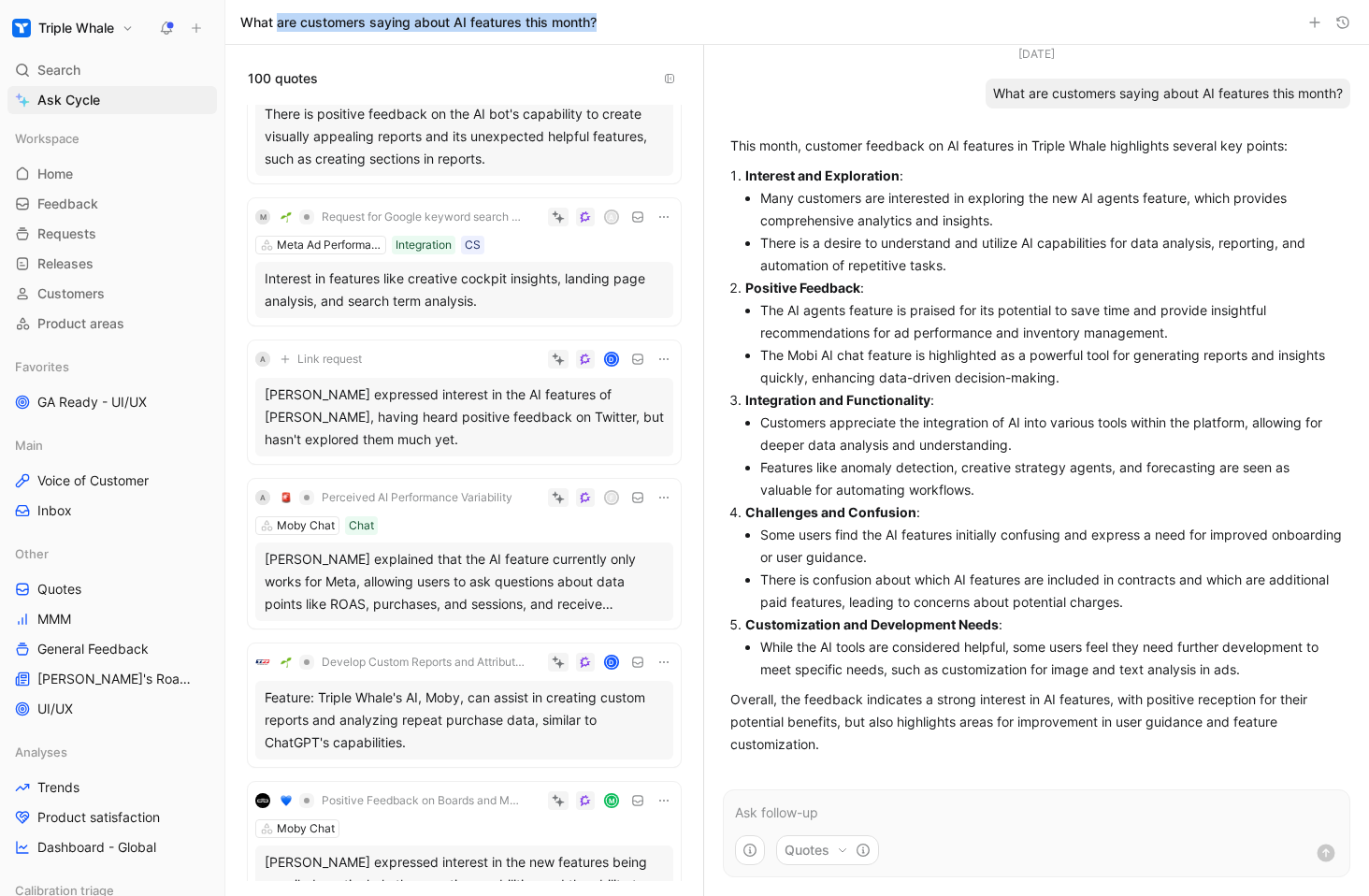
click at [974, 600] on li "There is confusion about which AI features are included in contracts and which …" at bounding box center [1052, 590] width 583 height 45
drag, startPoint x: 768, startPoint y: 648, endPoint x: 1266, endPoint y: 736, distance: 505.7
click at [974, 736] on div "This month, customer feedback on AI features in Triple Whale highlights several…" at bounding box center [1036, 445] width 613 height 621
click at [974, 733] on p "Overall, the feedback indicates a strong interest in AI features, with positive…" at bounding box center [1036, 722] width 613 height 67
click at [974, 695] on p "Overall, the feedback indicates a strong interest in AI features, with positive…" at bounding box center [1036, 722] width 613 height 67
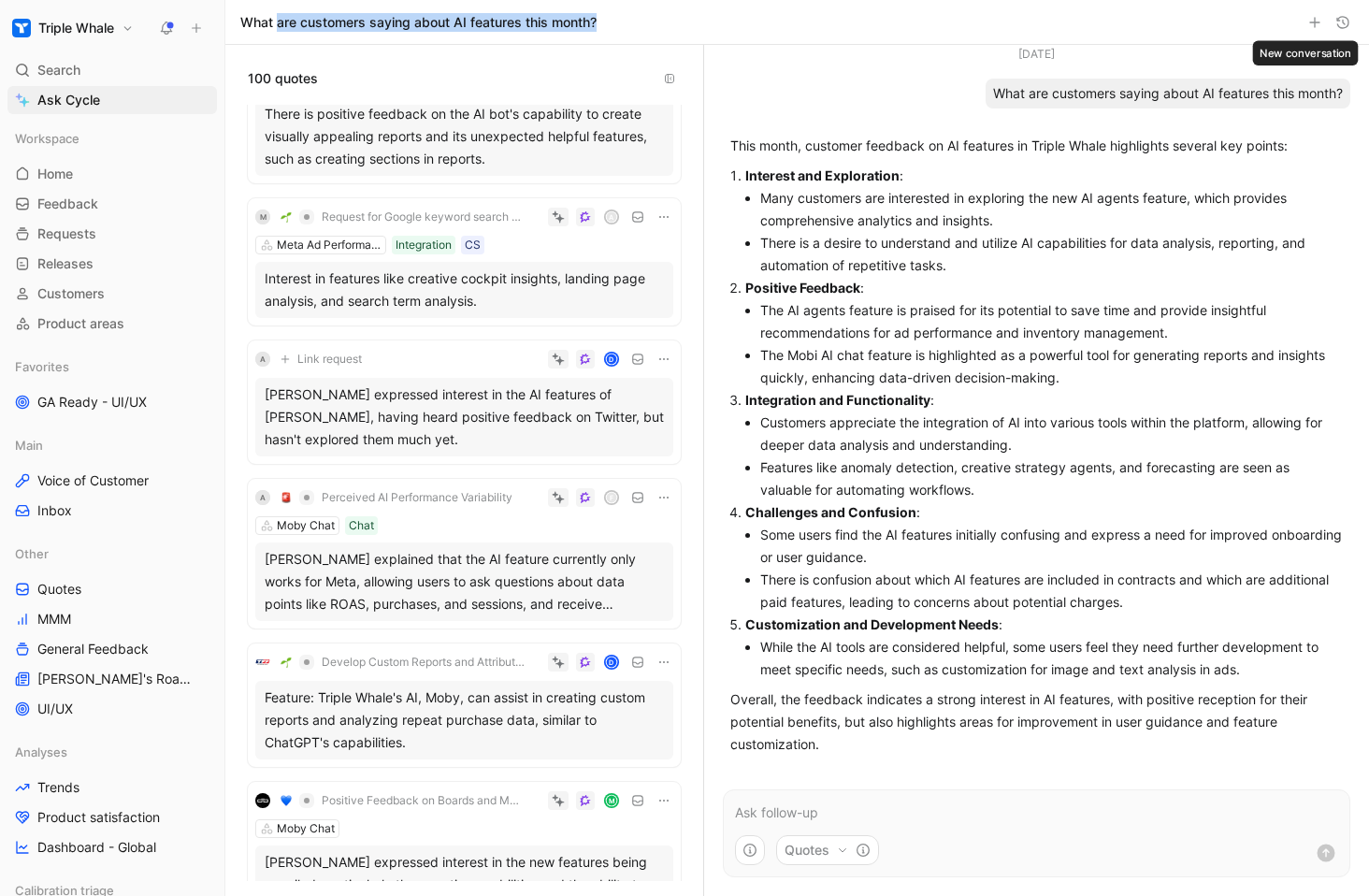
click at [974, 26] on icon "button" at bounding box center [1315, 23] width 15 height 15
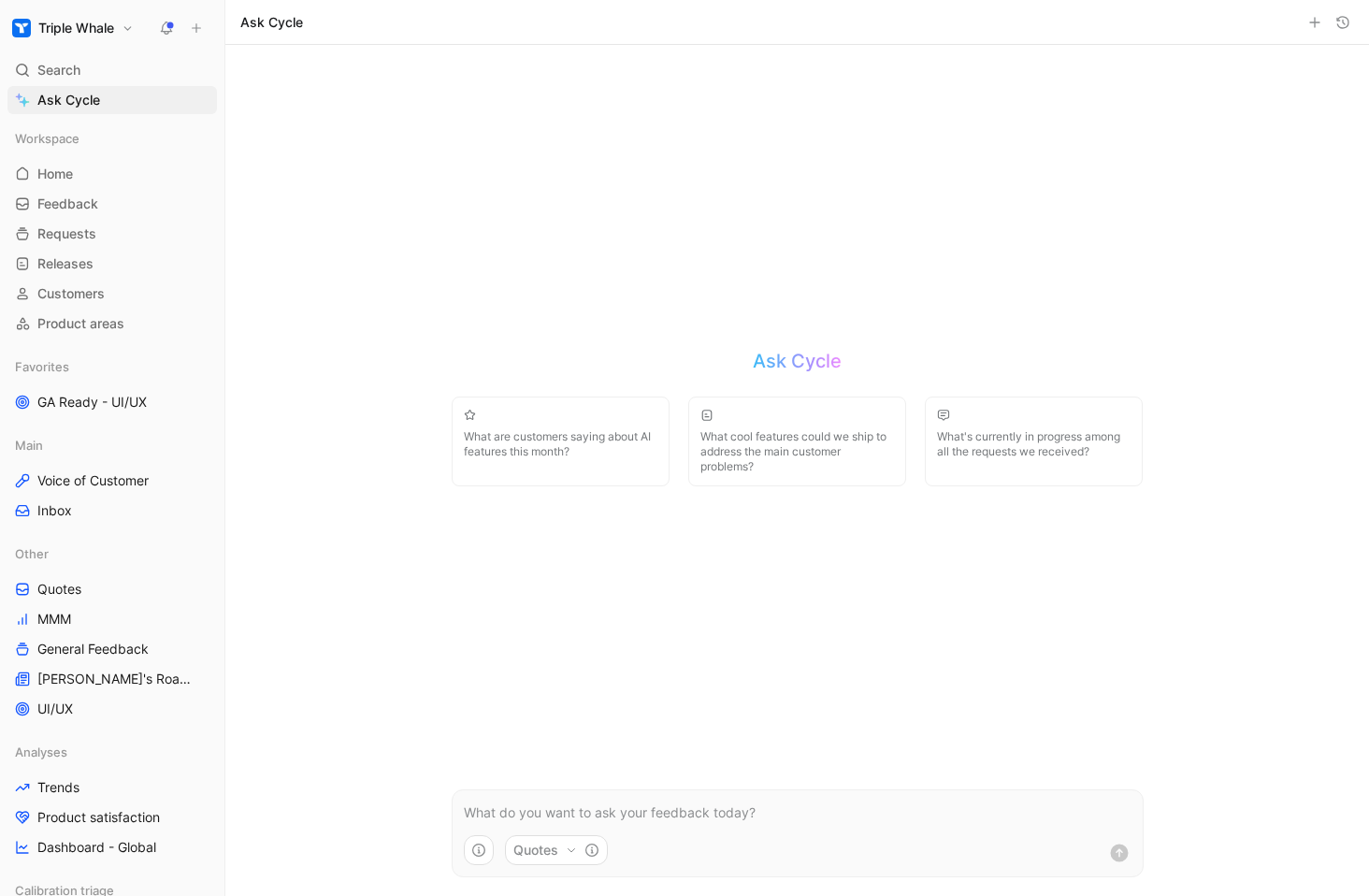
click at [863, 448] on span "What cool features could we ship to address the main customer problems?" at bounding box center [798, 451] width 194 height 45
click at [775, 452] on span "What cool features could we ship to address the main customer problems?" at bounding box center [798, 451] width 194 height 45
click at [762, 430] on button "What cool features could we ship to address the main customer problems?" at bounding box center [797, 442] width 218 height 90
click at [762, 427] on button "What cool features could we ship to address the main customer problems?" at bounding box center [797, 442] width 218 height 90
click at [782, 416] on button "What cool features could we ship to address the main customer problems?" at bounding box center [797, 442] width 218 height 90
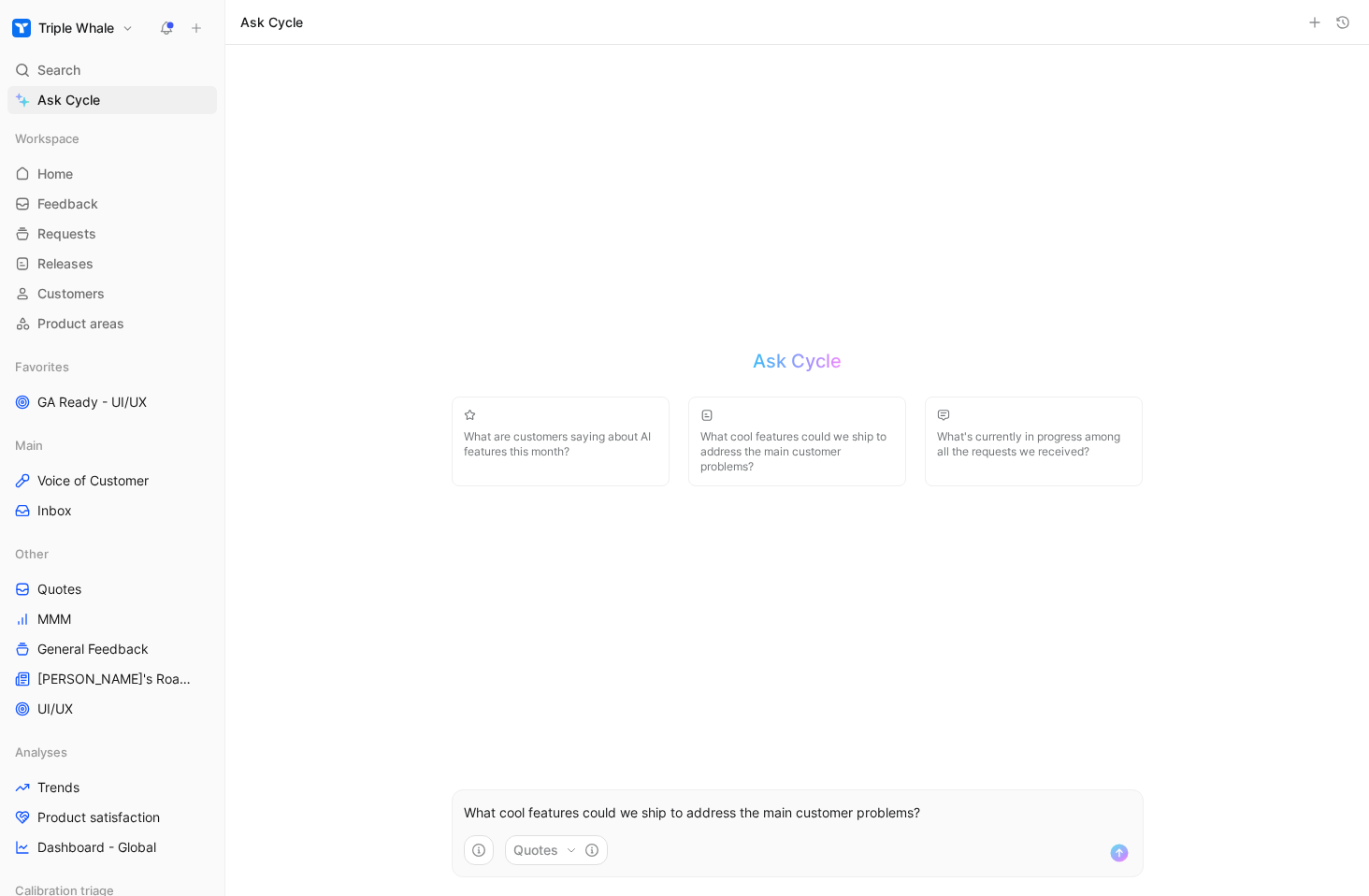
click at [785, 445] on span "What cool features could we ship to address the main customer problems?" at bounding box center [798, 451] width 194 height 45
click at [961, 460] on button "What's currently in progress among all the requests we received?" at bounding box center [1033, 442] width 218 height 90
click at [781, 471] on span "What cool features could we ship to address the main customer problems?" at bounding box center [798, 451] width 194 height 45
click at [767, 431] on span "What cool features could we ship to address the main customer problems?" at bounding box center [798, 451] width 194 height 45
click at [631, 815] on p "What cool features could we ship to address the main customer problems?" at bounding box center [798, 812] width 668 height 22
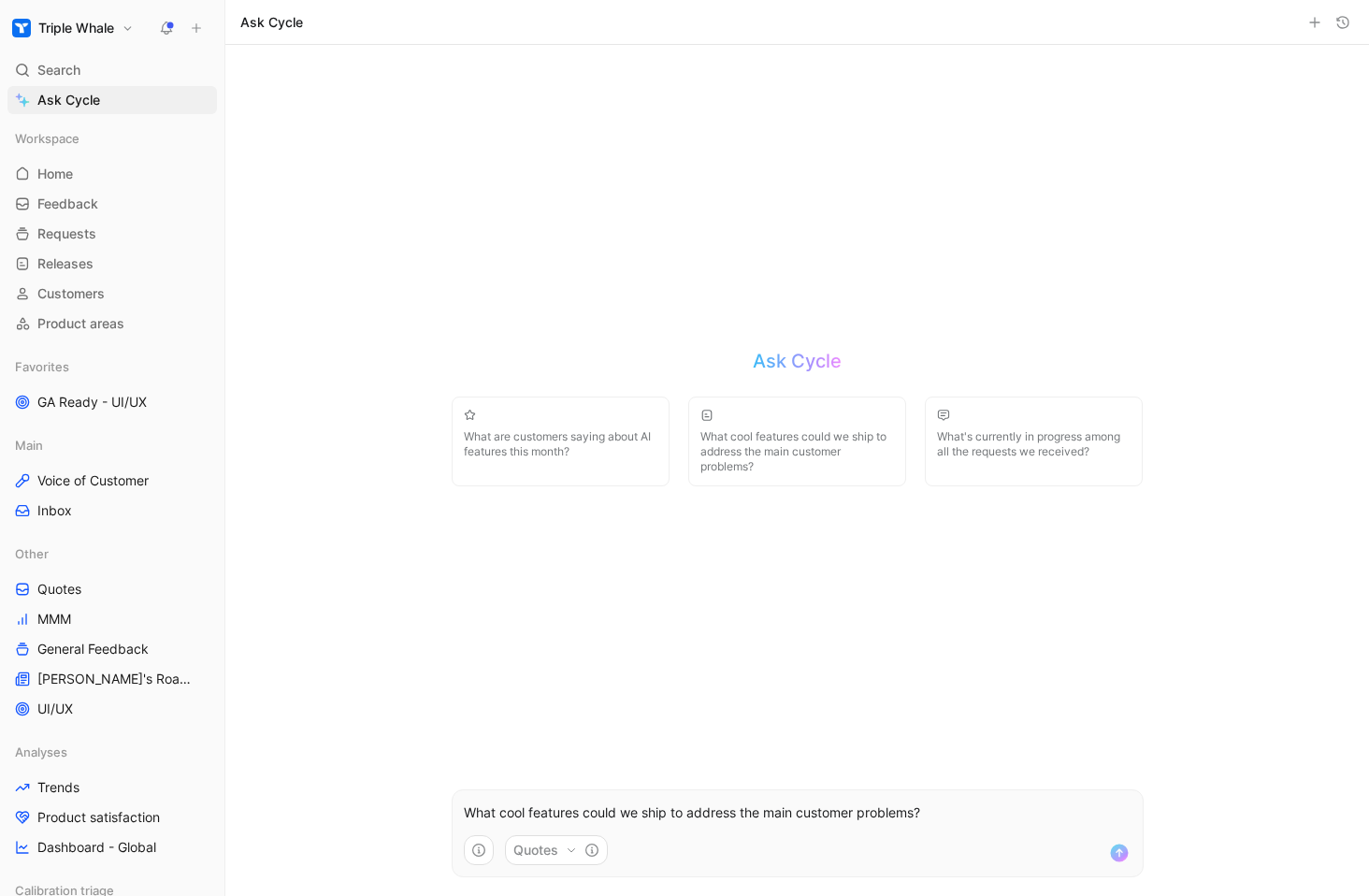
click at [974, 857] on use "submit" at bounding box center [1119, 852] width 18 height 18
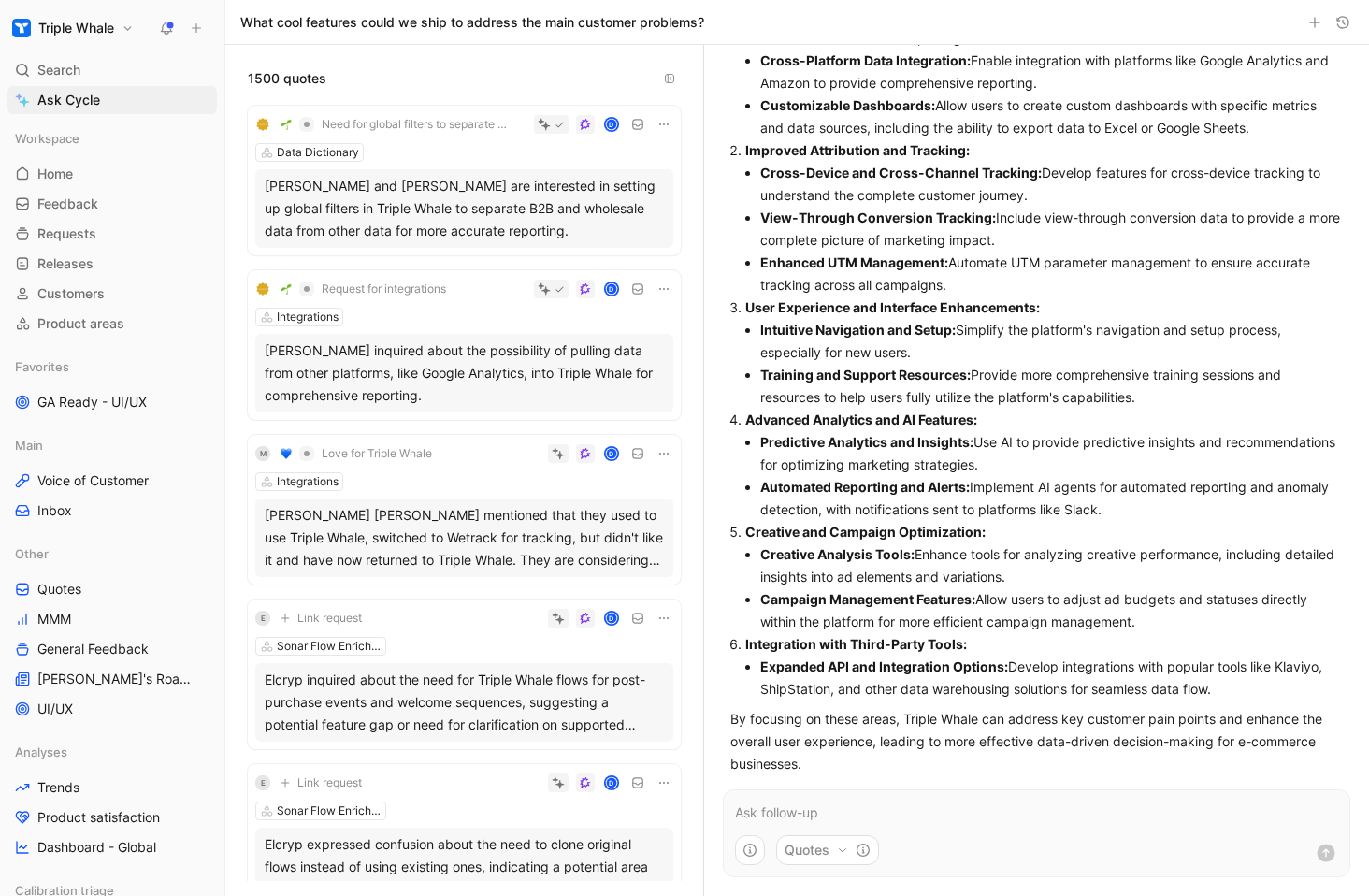
scroll to position [247, 0]
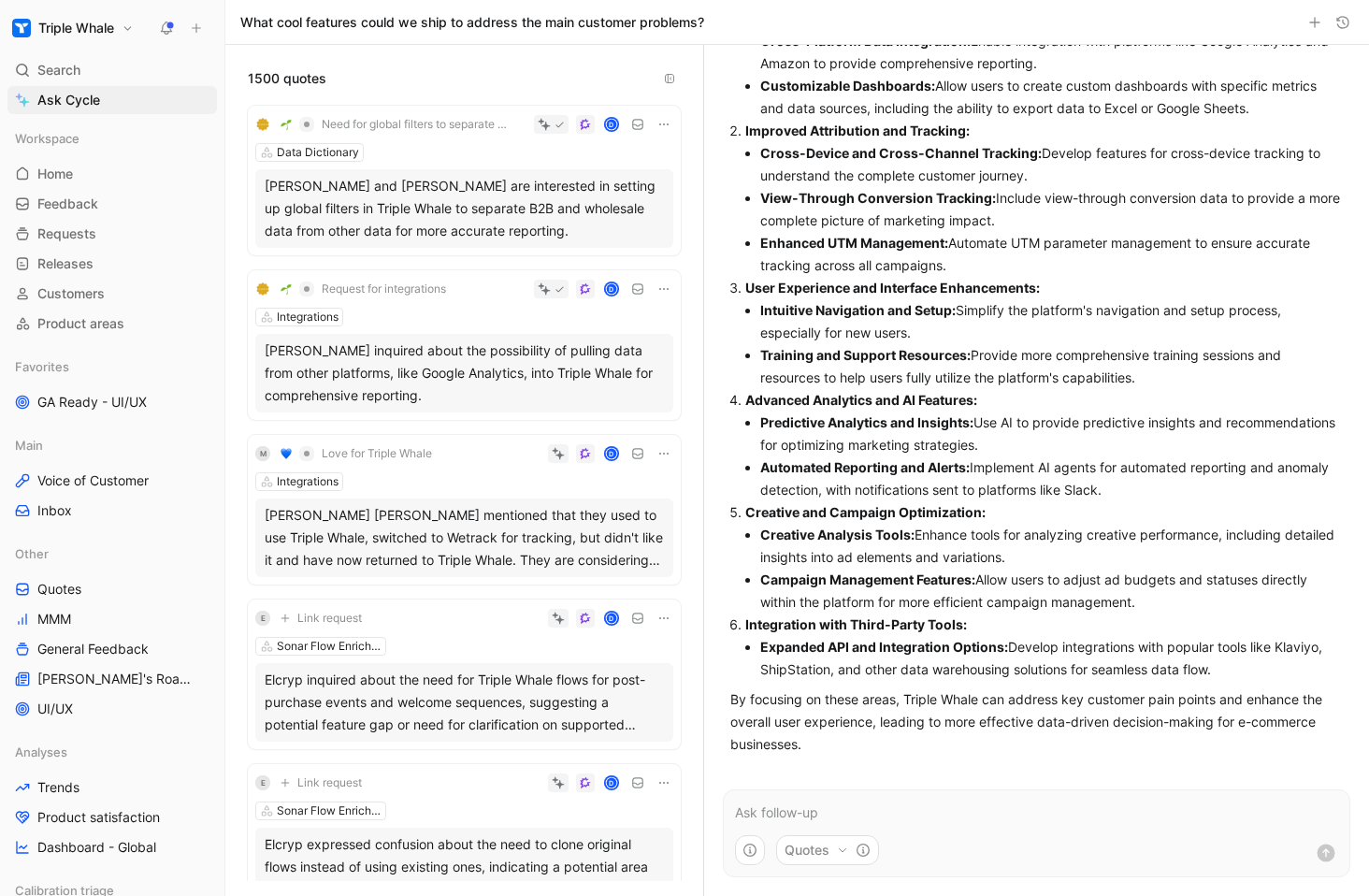
click at [808, 810] on p at bounding box center [1036, 812] width 603 height 22
click at [974, 19] on icon "button" at bounding box center [1315, 23] width 15 height 15
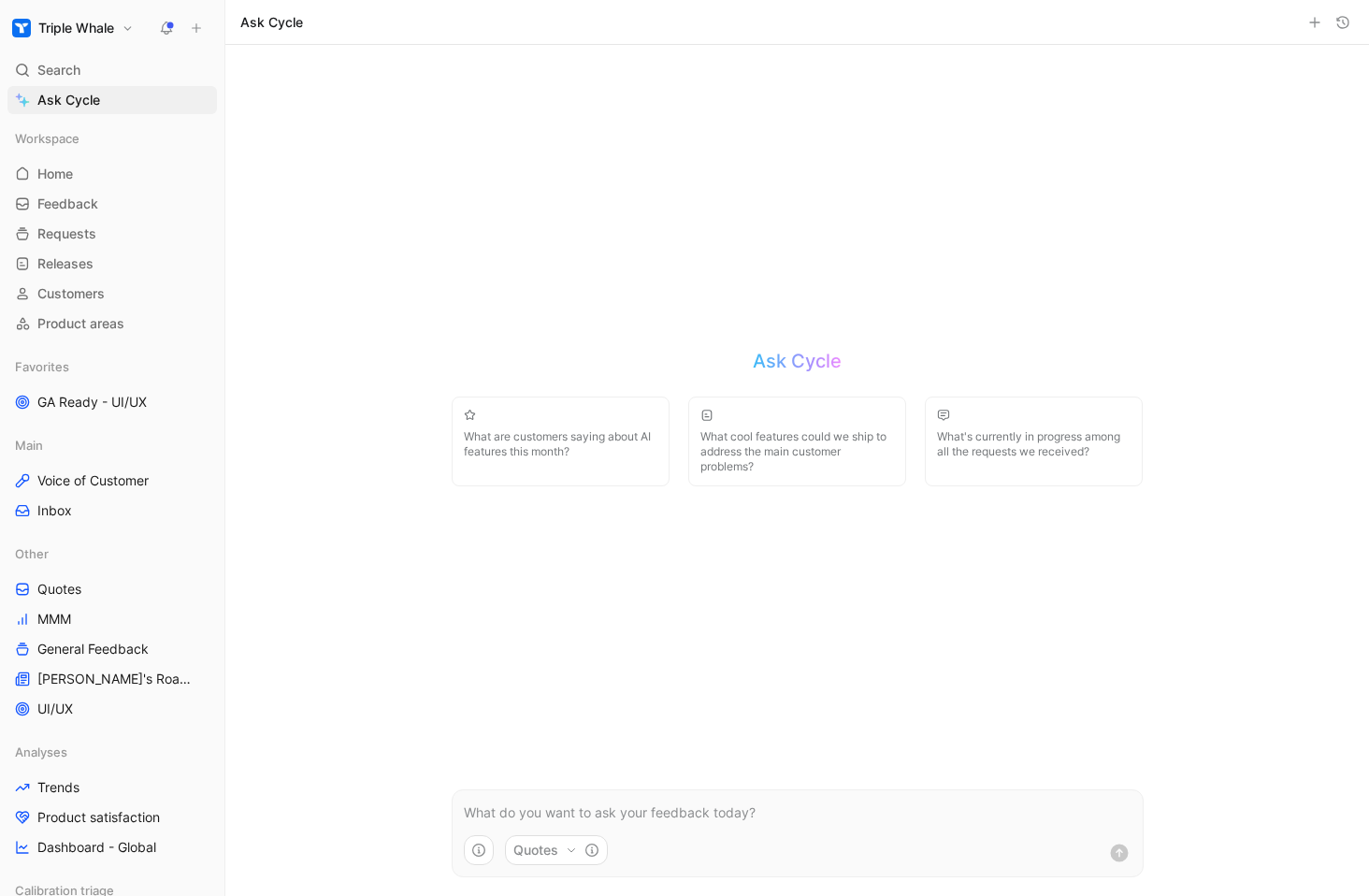
click at [568, 850] on icon "button" at bounding box center [571, 850] width 12 height 11
click at [855, 738] on html "Triple Whale Search ⌘ K Ask Cycle Workspace Home G then H Feedback G then F Req…" at bounding box center [684, 448] width 1369 height 896
click at [552, 811] on p at bounding box center [798, 812] width 668 height 22
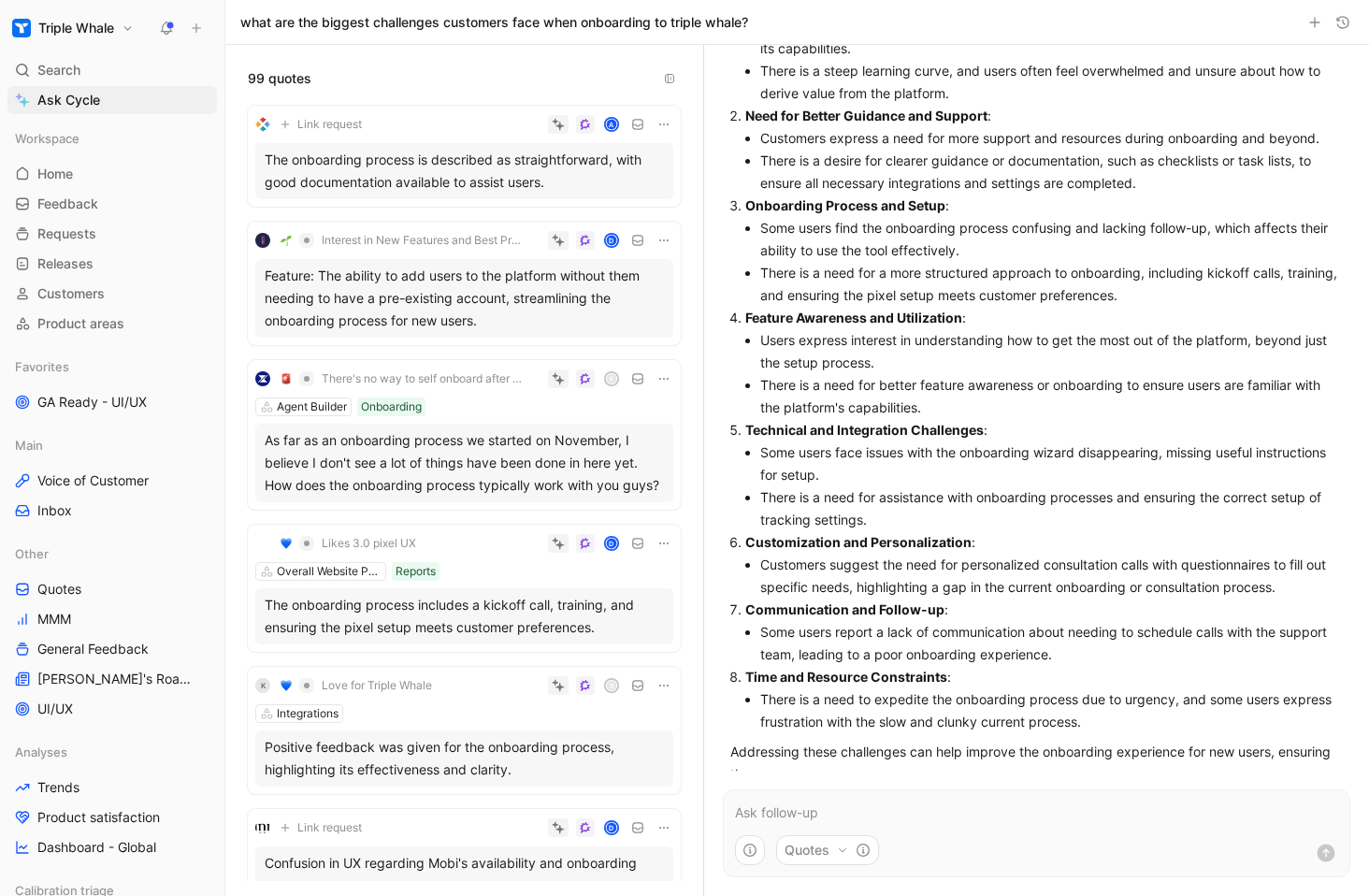
scroll to position [217, 0]
